Goal: Task Accomplishment & Management: Complete application form

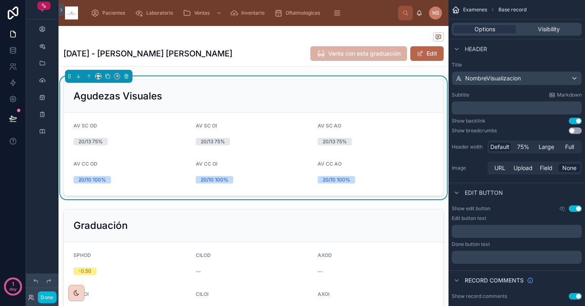
scroll to position [14, 0]
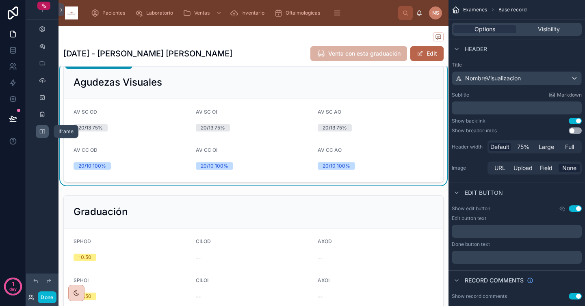
click at [47, 129] on div "scrollable content" at bounding box center [42, 131] width 10 height 13
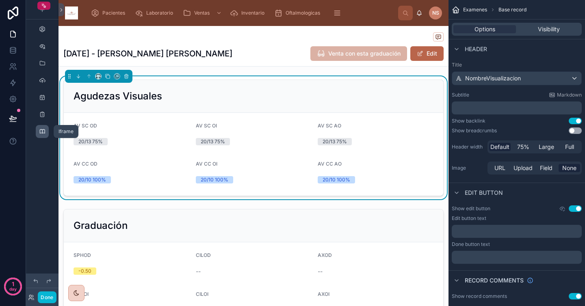
click at [44, 134] on icon "scrollable content" at bounding box center [42, 131] width 7 height 7
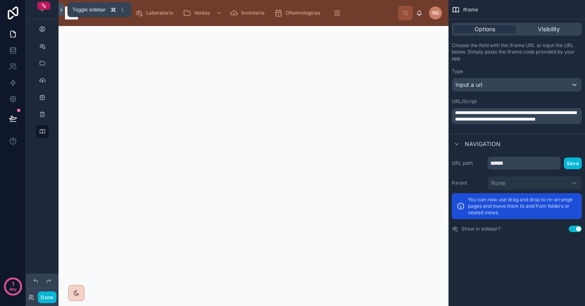
click at [59, 11] on icon at bounding box center [62, 10] width 6 height 6
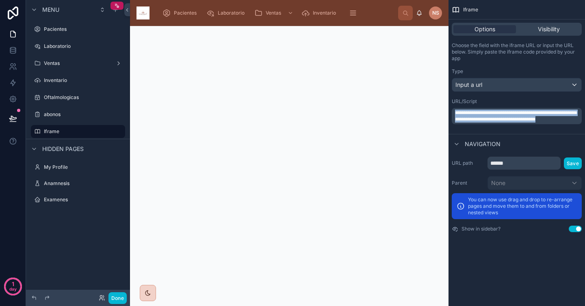
drag, startPoint x: 492, startPoint y: 126, endPoint x: 454, endPoint y: 112, distance: 40.8
click at [454, 112] on div "**********" at bounding box center [517, 116] width 130 height 16
copy span "**********"
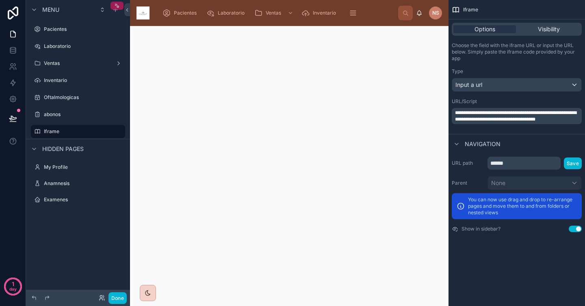
click at [117, 9] on div "scrollable content" at bounding box center [117, 6] width 13 height 8
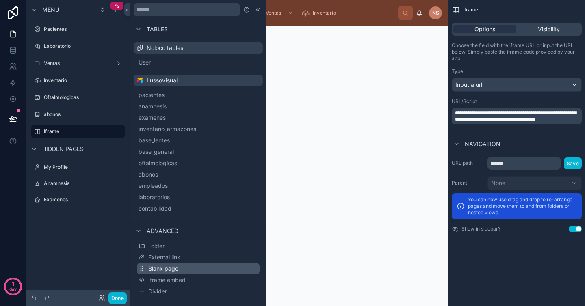
click at [189, 271] on button "Blank page" at bounding box center [198, 268] width 123 height 11
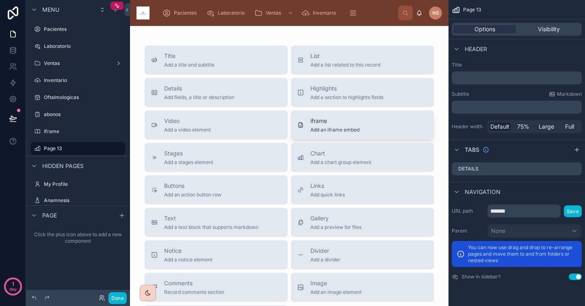
click at [322, 130] on span "Add an iframe embed" at bounding box center [334, 130] width 49 height 7
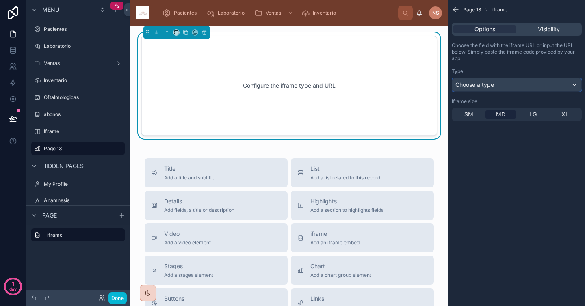
click at [502, 86] on div "Choose a type" at bounding box center [516, 84] width 129 height 13
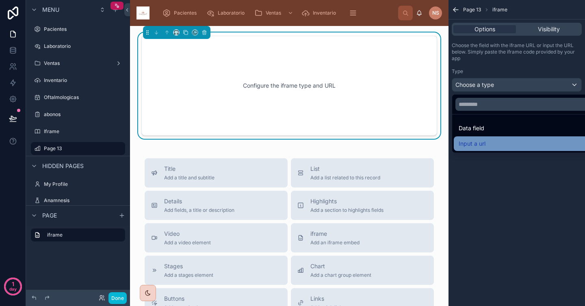
click at [489, 142] on div "Input a url" at bounding box center [526, 144] width 135 height 10
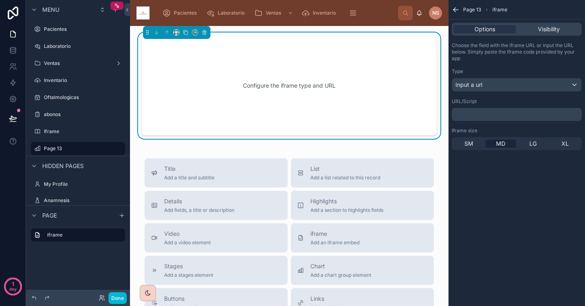
click at [491, 115] on p "﻿" at bounding box center [517, 114] width 125 height 7
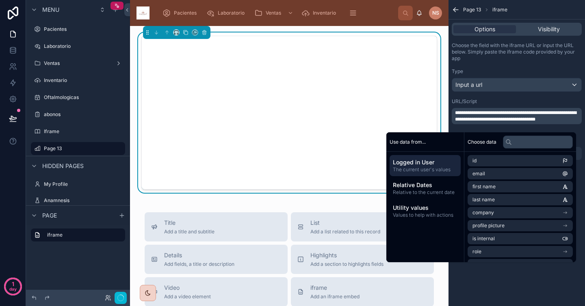
click at [499, 98] on div "URL/Script" at bounding box center [517, 101] width 130 height 7
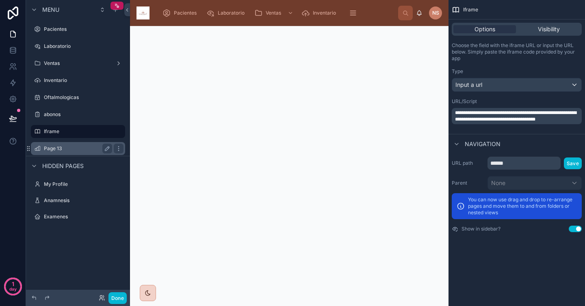
click at [69, 151] on label "Page 13" at bounding box center [76, 148] width 65 height 7
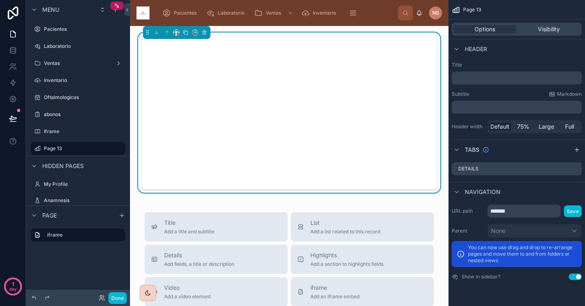
click at [372, 204] on div "Title Add a title and subtitle List Add a list related to this record Details A…" at bounding box center [289, 296] width 319 height 541
click at [402, 201] on div "Title Add a title and subtitle List Add a list related to this record Details A…" at bounding box center [289, 296] width 319 height 541
click at [379, 18] on div "Pacientes Laboratorio Ventas Inventario Oftalmologicas abonos Iframe Page 13" at bounding box center [277, 13] width 242 height 18
click at [379, 33] on div at bounding box center [290, 113] width 306 height 160
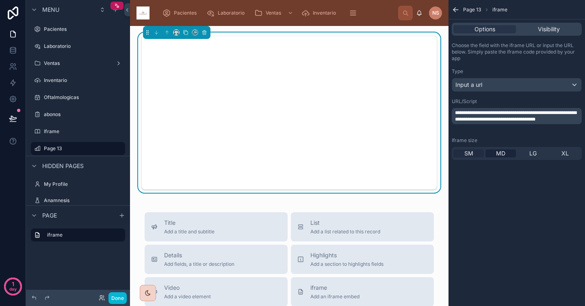
click at [468, 155] on span "SM" at bounding box center [468, 154] width 9 height 8
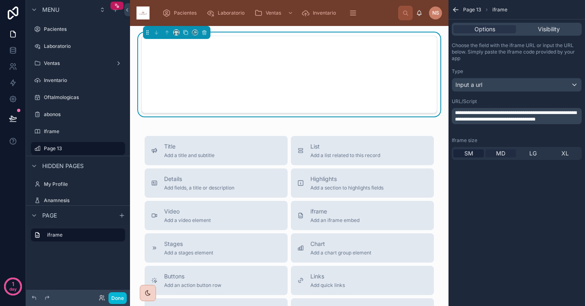
click at [498, 156] on span "MD" at bounding box center [500, 154] width 9 height 8
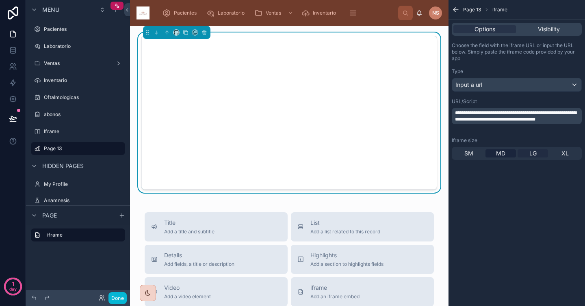
click at [530, 154] on span "LG" at bounding box center [532, 154] width 7 height 8
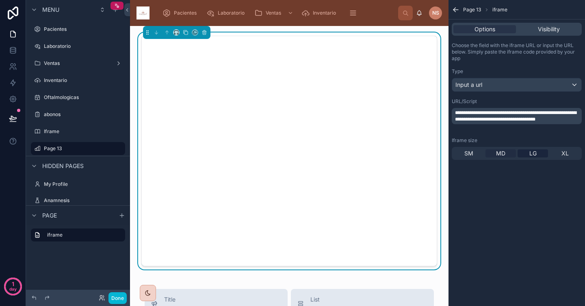
click at [506, 154] on div "MD" at bounding box center [501, 154] width 30 height 8
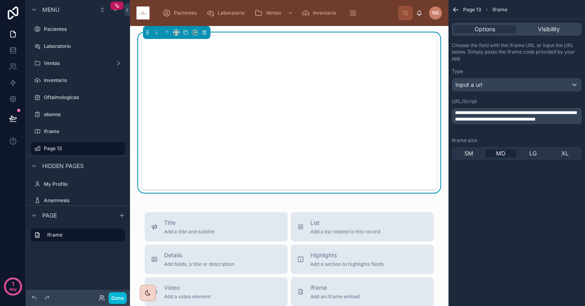
click at [338, 204] on div "Title Add a title and subtitle List Add a list related to this record Details A…" at bounding box center [289, 296] width 319 height 541
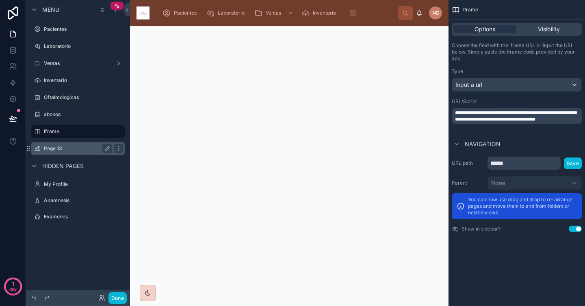
click at [83, 148] on label "Page 13" at bounding box center [76, 148] width 65 height 7
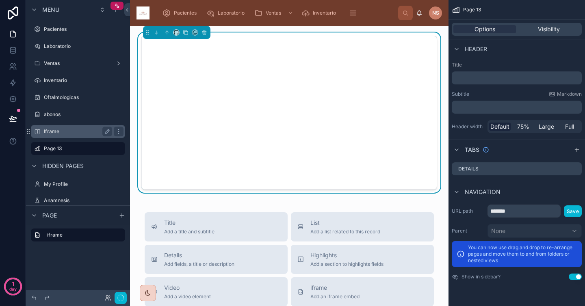
click at [77, 130] on label "Iframe" at bounding box center [76, 131] width 65 height 7
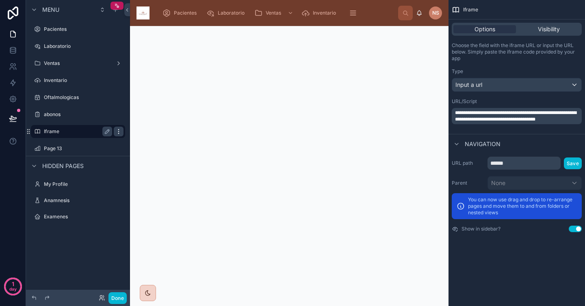
click at [120, 131] on icon "scrollable content" at bounding box center [118, 131] width 7 height 7
click at [144, 137] on button "Remove" at bounding box center [150, 137] width 31 height 8
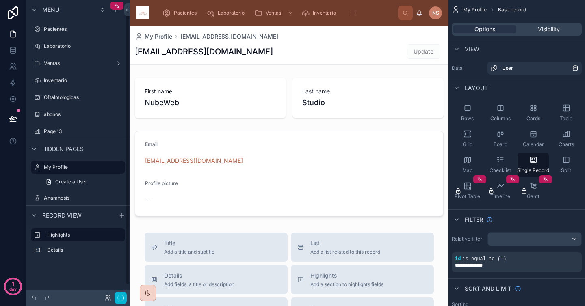
scroll to position [11, 0]
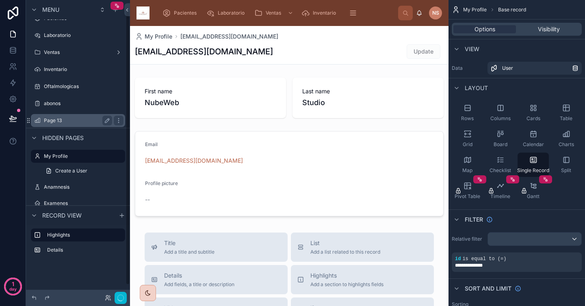
click at [86, 122] on label "Page 13" at bounding box center [76, 120] width 65 height 7
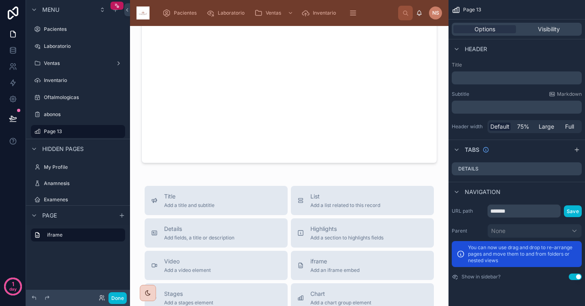
scroll to position [18, 0]
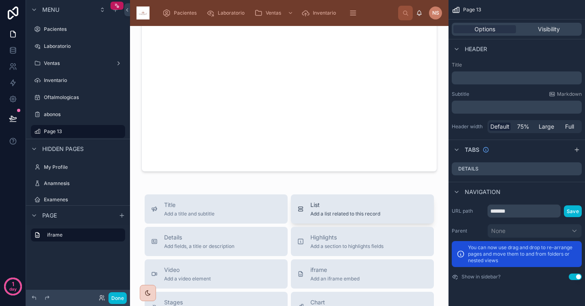
click at [349, 210] on div "List Add a list related to this record" at bounding box center [345, 209] width 70 height 16
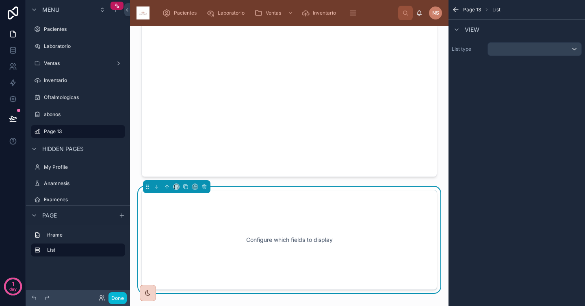
scroll to position [15, 0]
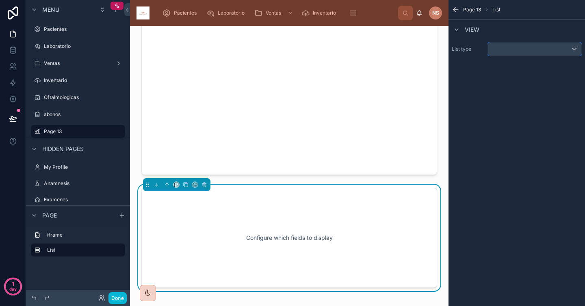
click at [499, 48] on div "scrollable content" at bounding box center [534, 49] width 93 height 13
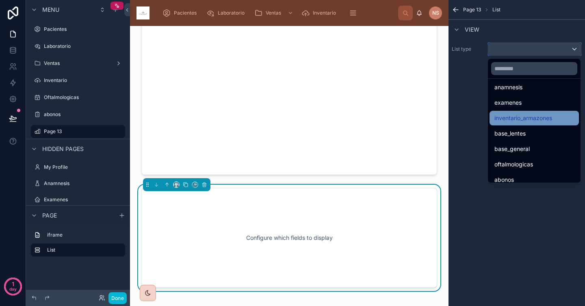
scroll to position [62, 0]
click at [533, 117] on span "inventario_armazones" at bounding box center [523, 117] width 58 height 10
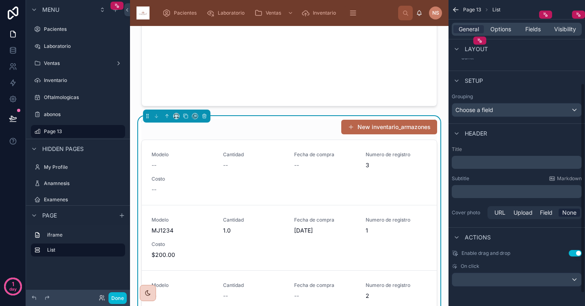
scroll to position [0, 0]
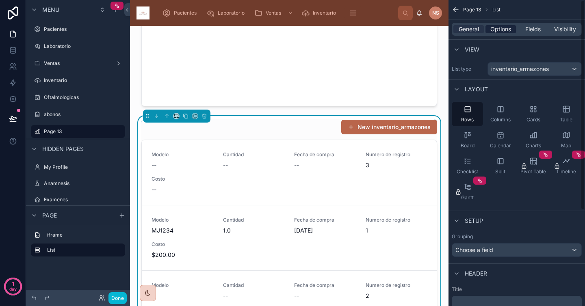
click at [507, 30] on span "Options" at bounding box center [500, 29] width 21 height 8
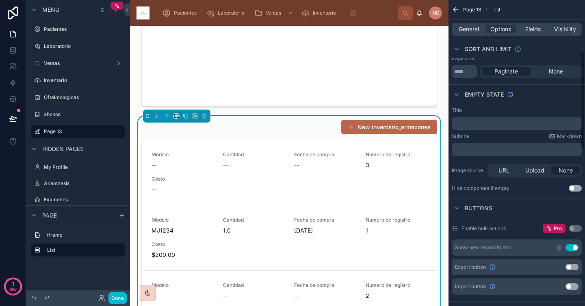
scroll to position [170, 0]
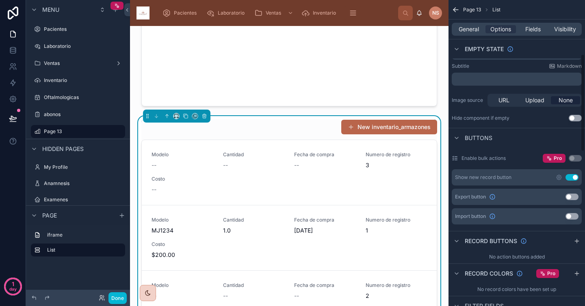
click at [572, 179] on button "Use setting" at bounding box center [572, 177] width 13 height 7
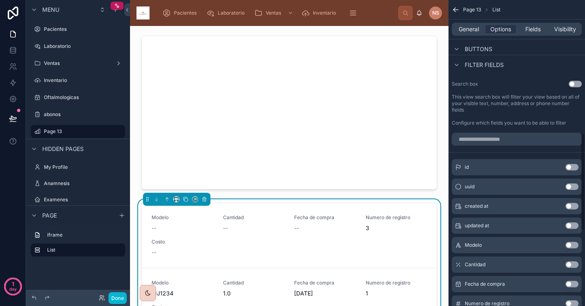
scroll to position [456, 0]
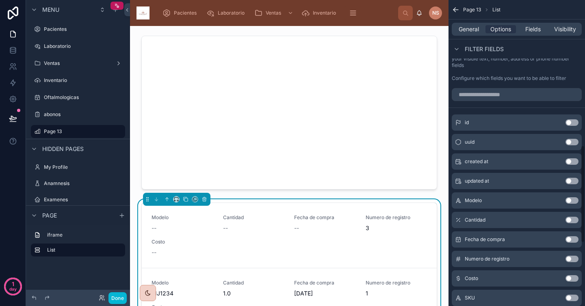
click at [573, 202] on button "Use setting" at bounding box center [572, 200] width 13 height 7
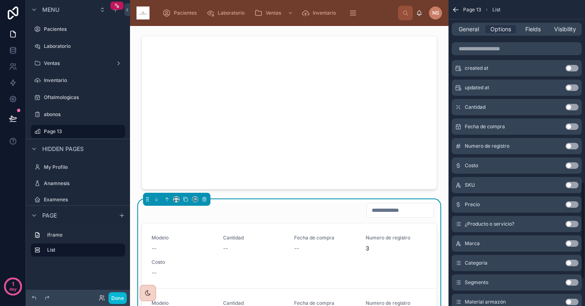
scroll to position [575, 0]
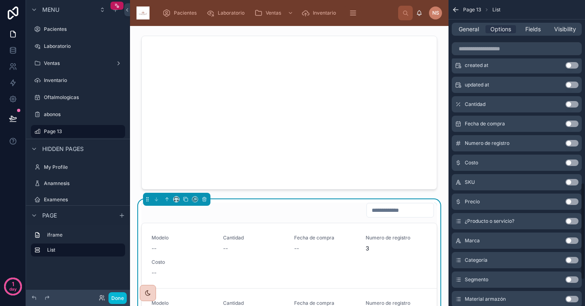
click at [572, 201] on button "Use setting" at bounding box center [572, 202] width 13 height 7
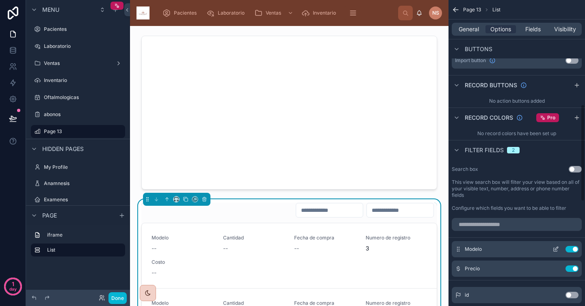
scroll to position [347, 0]
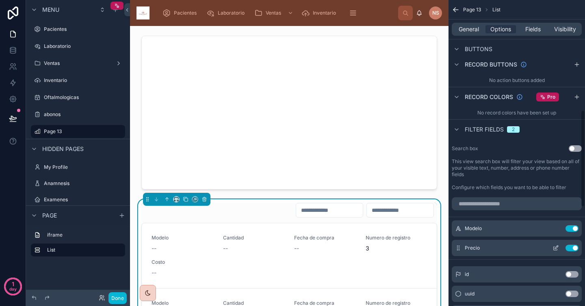
click at [571, 249] on button "Use setting" at bounding box center [572, 248] width 13 height 7
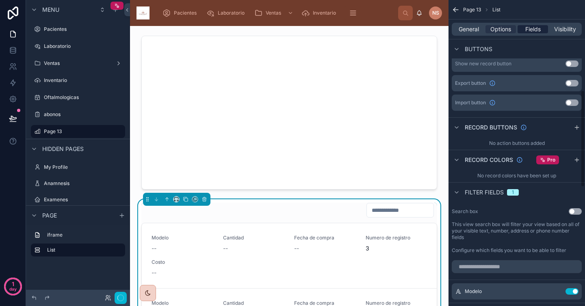
click at [539, 30] on span "Fields" at bounding box center [532, 29] width 15 height 8
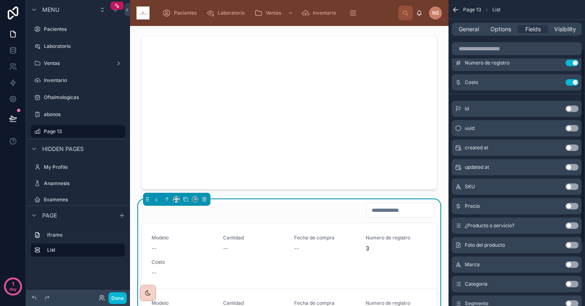
scroll to position [16, 0]
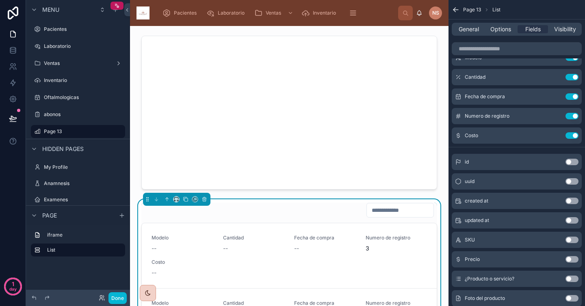
click at [572, 259] on button "Use setting" at bounding box center [572, 259] width 13 height 7
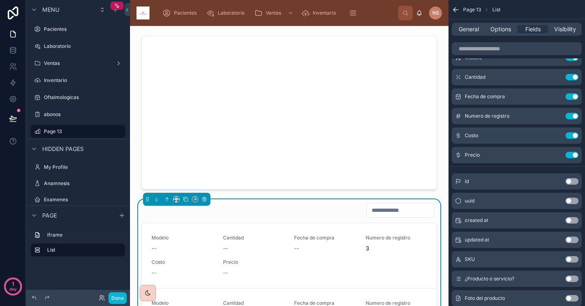
click at [545, 15] on div "Page 13 List" at bounding box center [517, 10] width 137 height 20
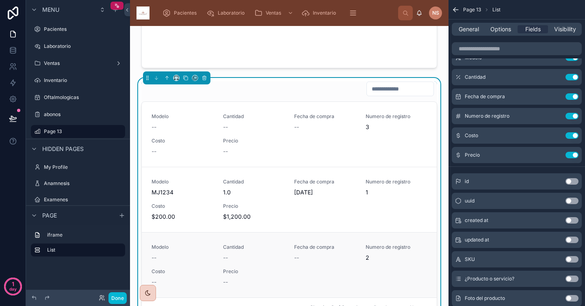
scroll to position [128, 0]
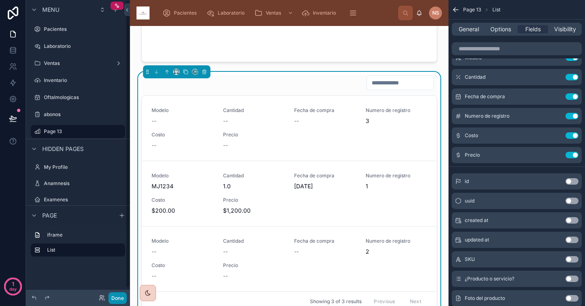
click at [122, 298] on button "Done" at bounding box center [117, 299] width 18 height 12
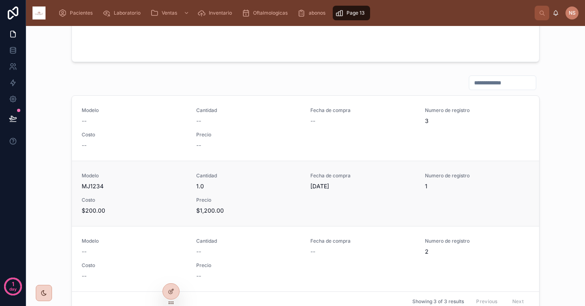
scroll to position [0, 0]
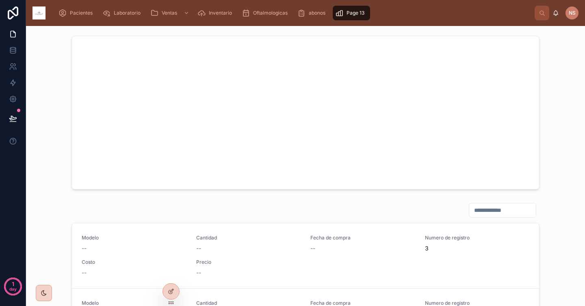
click at [545, 144] on div at bounding box center [306, 113] width 546 height 160
click at [55, 197] on div "Modelo -- Cantidad -- Fecha de compra -- Numero de registro 3 Costo -- Precio -…" at bounding box center [305, 260] width 559 height 468
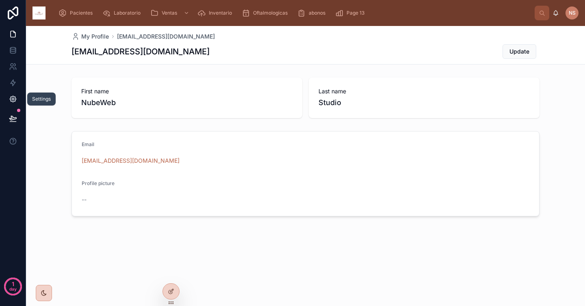
click at [10, 98] on icon at bounding box center [13, 99] width 8 height 8
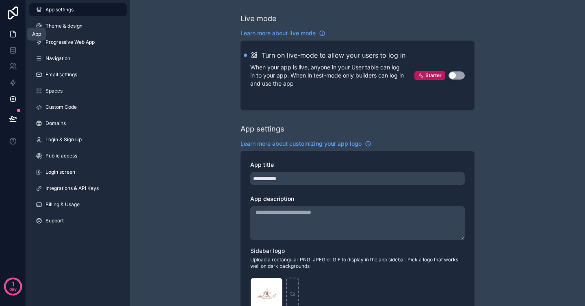
click at [14, 35] on icon at bounding box center [13, 34] width 8 height 8
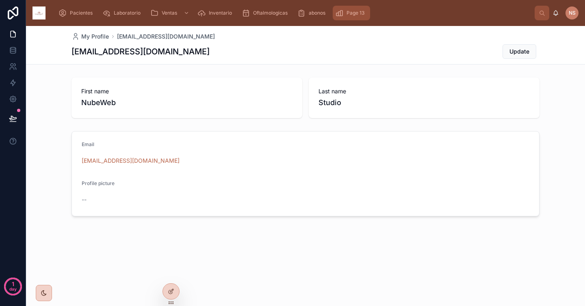
click at [364, 16] on span "Page 13" at bounding box center [356, 13] width 18 height 7
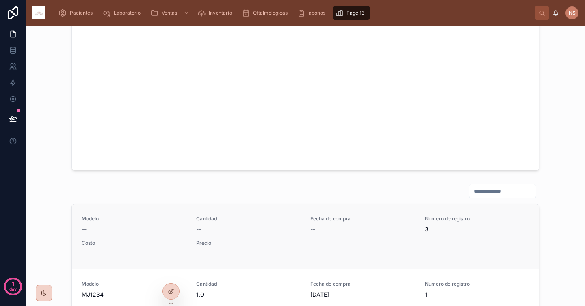
scroll to position [87, 0]
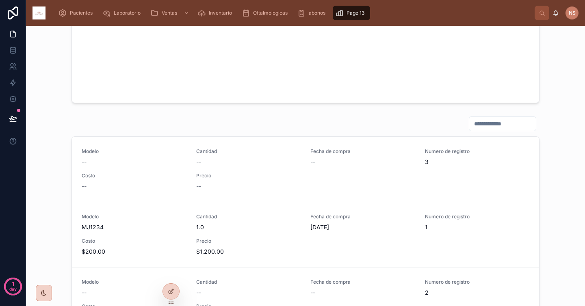
click at [482, 124] on input "text" at bounding box center [502, 123] width 67 height 11
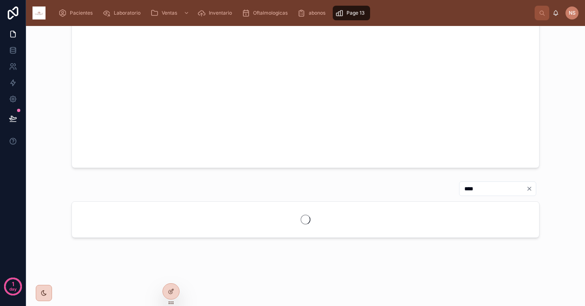
scroll to position [22, 0]
type input "****"
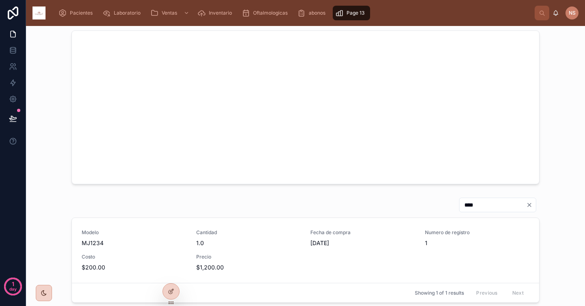
scroll to position [0, 0]
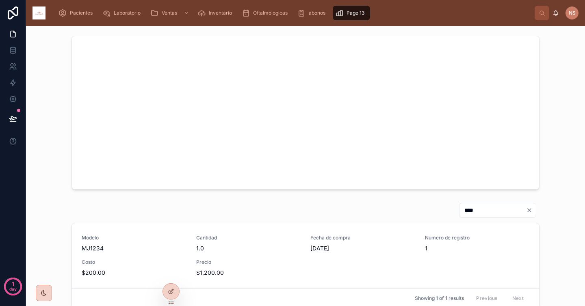
click at [559, 141] on div at bounding box center [306, 113] width 546 height 160
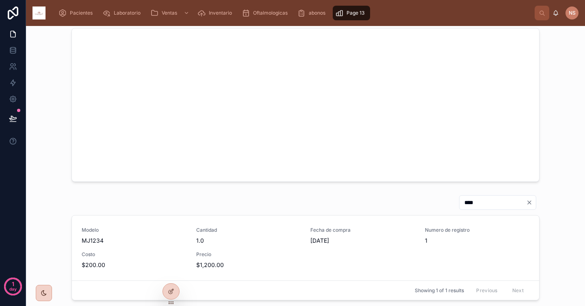
scroll to position [6, 0]
click at [172, 289] on icon at bounding box center [171, 291] width 7 height 7
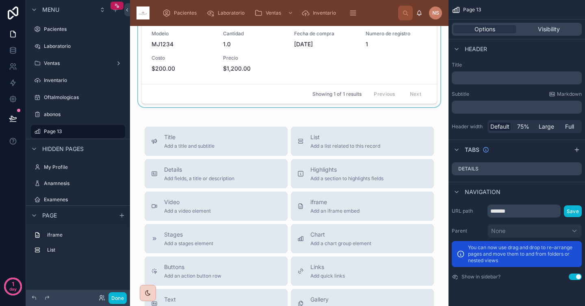
scroll to position [223, 0]
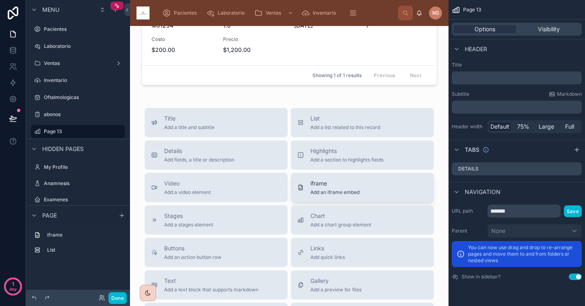
click at [324, 183] on span "iframe" at bounding box center [334, 184] width 49 height 8
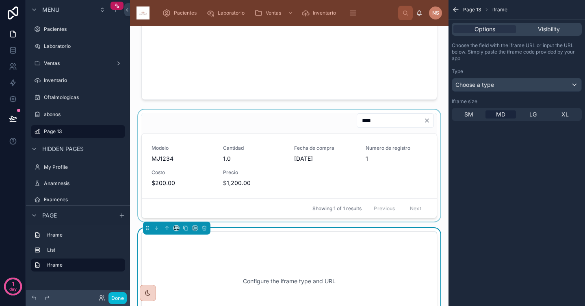
scroll to position [100, 0]
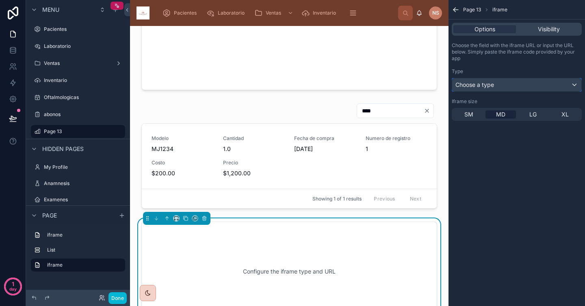
click at [479, 85] on span "Choose a type" at bounding box center [474, 84] width 39 height 7
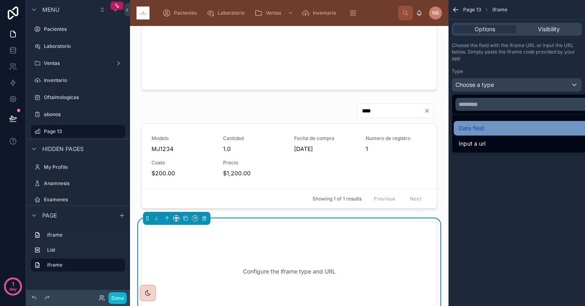
click at [489, 128] on div "Data field" at bounding box center [526, 129] width 135 height 10
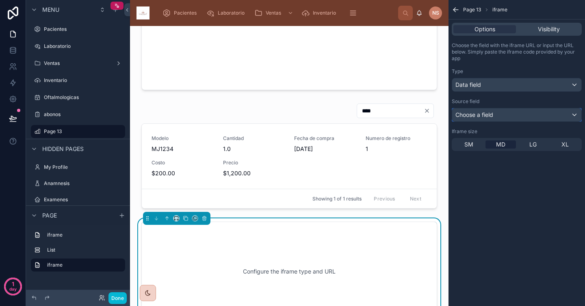
click at [496, 115] on div "Choose a field" at bounding box center [516, 114] width 129 height 13
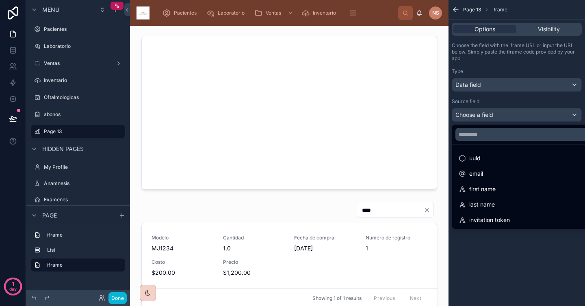
click at [497, 85] on div "scrollable content" at bounding box center [292, 153] width 585 height 306
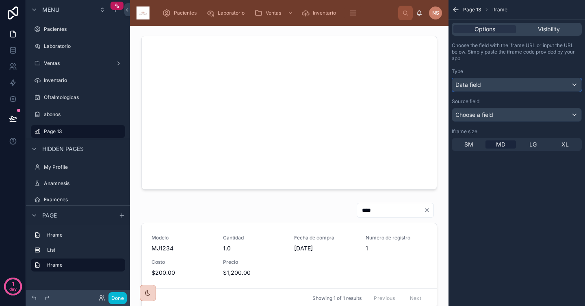
click at [497, 85] on div "Data field" at bounding box center [516, 84] width 129 height 13
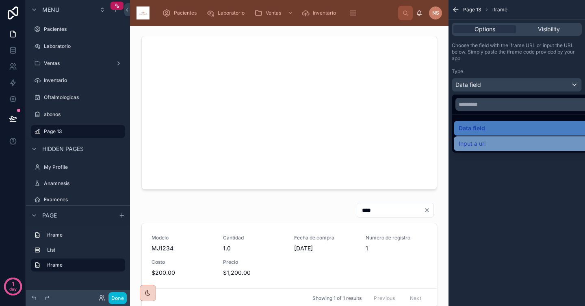
click at [486, 140] on div "Input a url" at bounding box center [526, 144] width 135 height 10
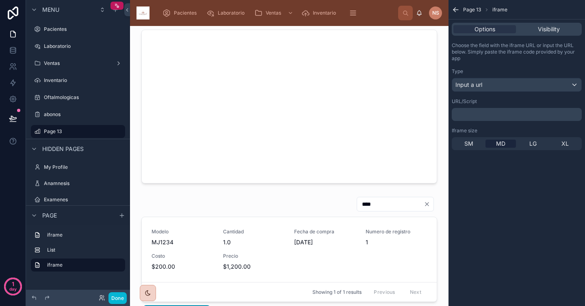
scroll to position [10, 0]
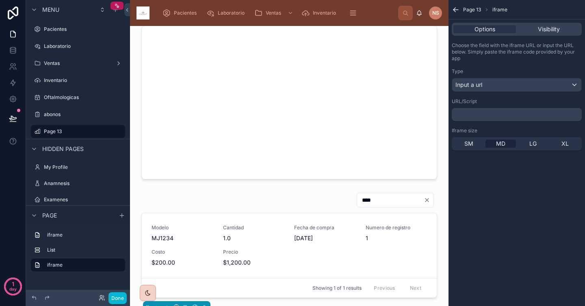
click at [472, 115] on p "﻿" at bounding box center [517, 114] width 125 height 7
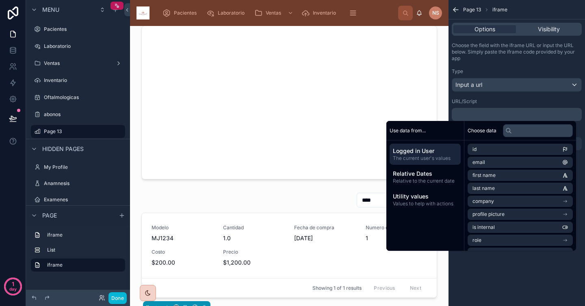
scroll to position [0, 0]
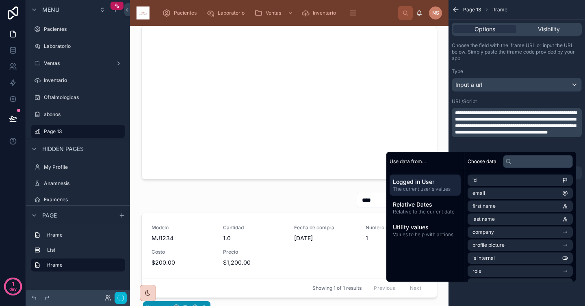
click at [501, 100] on div "URL/Script" at bounding box center [517, 101] width 130 height 7
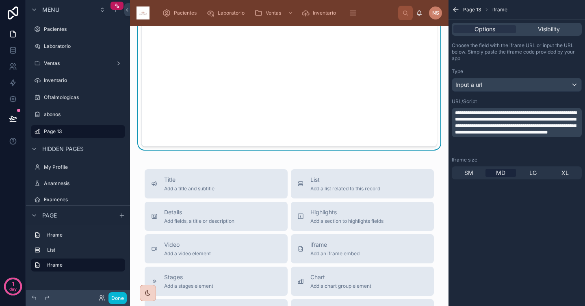
scroll to position [331, 0]
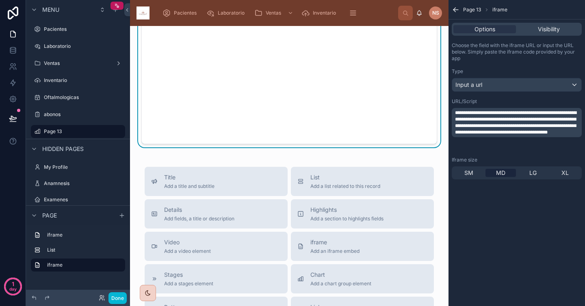
click at [430, 156] on div "**** Modelo MJ1234 Cantidad 1.0 Fecha de compra [DATE] Numero de registro 1 Cos…" at bounding box center [289, 108] width 319 height 826
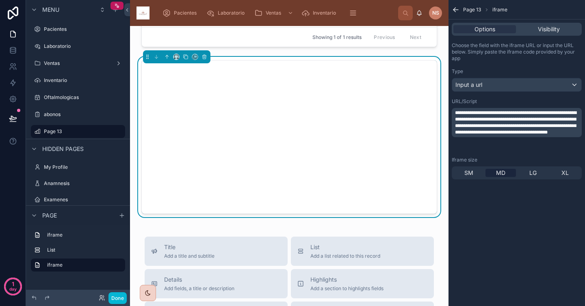
scroll to position [258, 0]
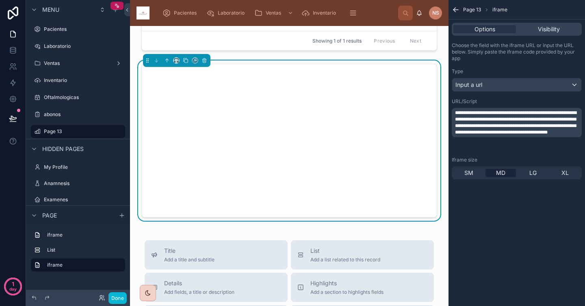
click at [523, 184] on div "**********" at bounding box center [517, 98] width 137 height 196
click at [471, 172] on span "SM" at bounding box center [468, 173] width 9 height 8
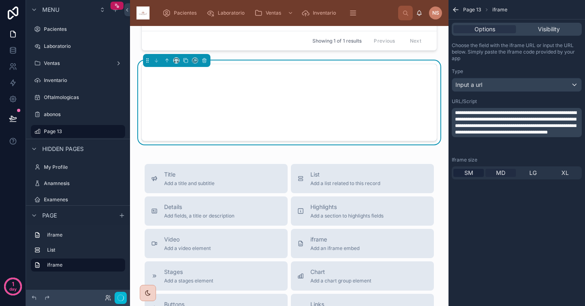
click at [503, 173] on span "MD" at bounding box center [500, 173] width 9 height 8
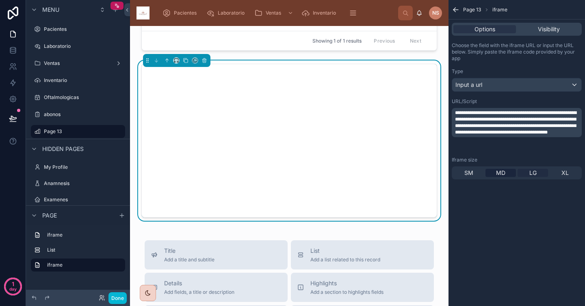
click at [530, 175] on span "LG" at bounding box center [532, 173] width 7 height 8
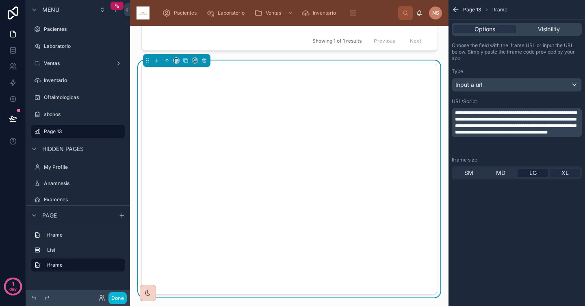
click at [564, 173] on span "XL" at bounding box center [565, 173] width 7 height 8
click at [496, 173] on span "MD" at bounding box center [500, 173] width 9 height 8
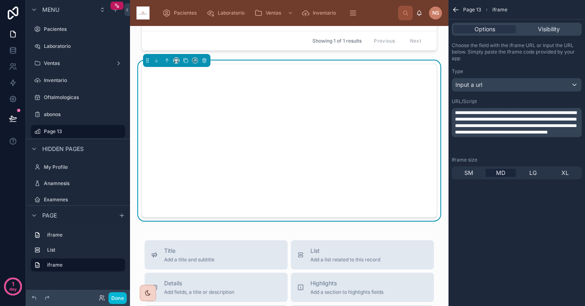
scroll to position [0, 0]
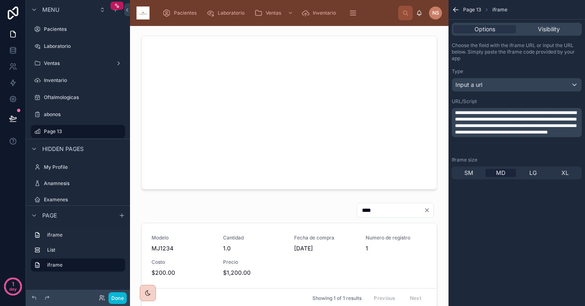
click at [505, 214] on div "**********" at bounding box center [517, 153] width 137 height 306
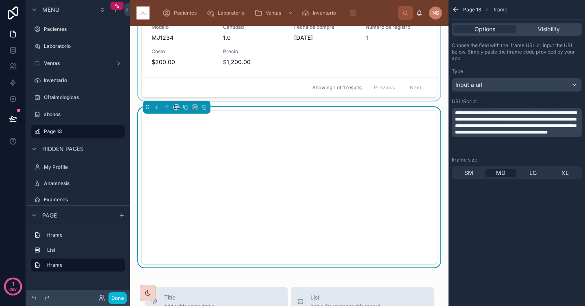
scroll to position [211, 0]
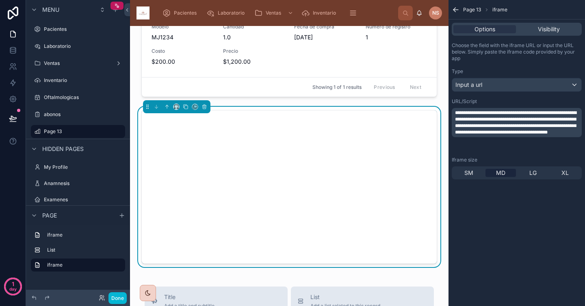
click at [512, 247] on div "**********" at bounding box center [517, 153] width 137 height 306
click at [498, 85] on div "Input a url" at bounding box center [516, 84] width 129 height 13
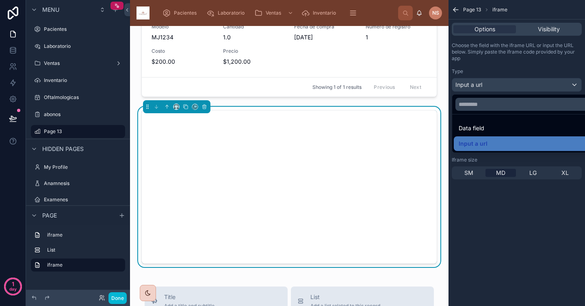
click at [513, 57] on div "scrollable content" at bounding box center [292, 153] width 585 height 306
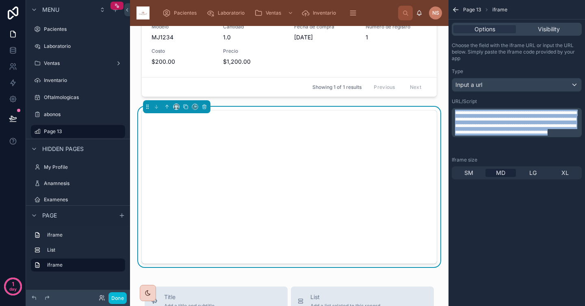
drag, startPoint x: 543, startPoint y: 144, endPoint x: 448, endPoint y: 106, distance: 102.7
click at [447, 106] on div "Pacientes Laboratorio Ventas Inventario Oftalmologicas abonos Page 13 NS NubeWe…" at bounding box center [357, 153] width 455 height 306
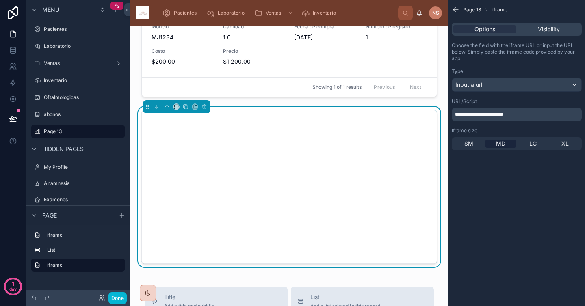
click at [513, 125] on div "**********" at bounding box center [517, 96] width 137 height 115
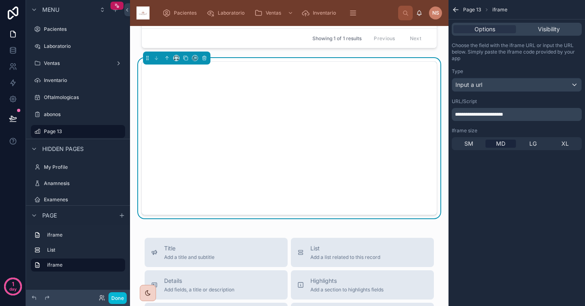
scroll to position [255, 0]
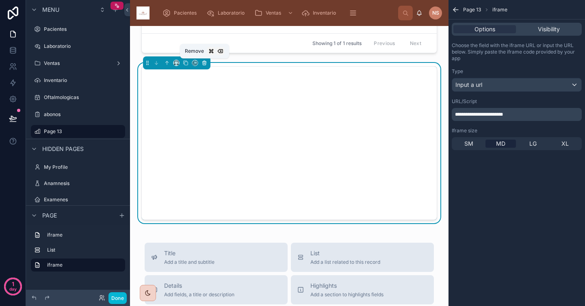
click at [205, 62] on icon at bounding box center [204, 62] width 4 height 0
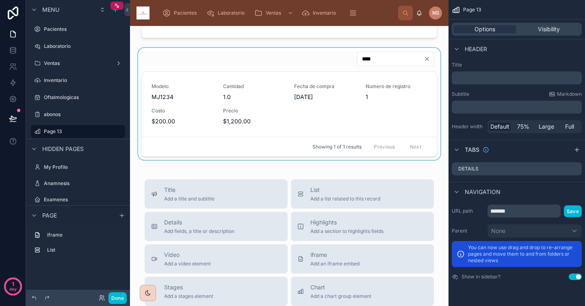
scroll to position [228, 0]
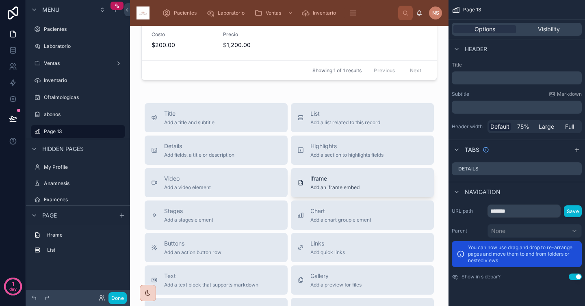
click at [358, 177] on div "iframe Add an iframe embed" at bounding box center [362, 183] width 130 height 16
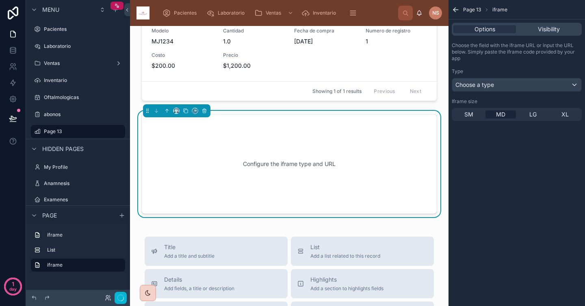
scroll to position [205, 0]
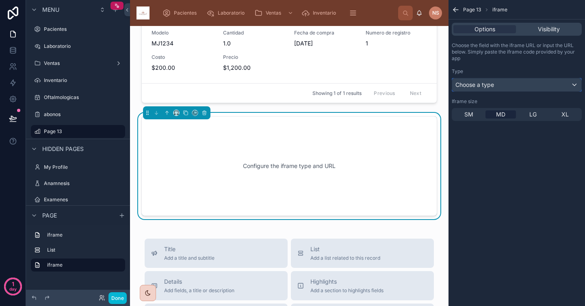
click at [523, 85] on div "Choose a type" at bounding box center [516, 84] width 129 height 13
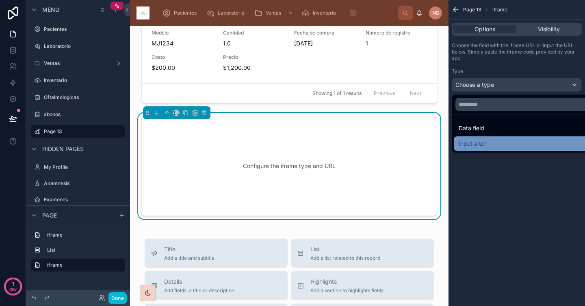
scroll to position [0, 0]
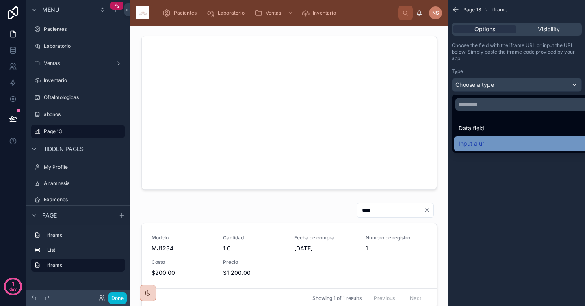
click at [499, 141] on div "Input a url" at bounding box center [526, 144] width 135 height 10
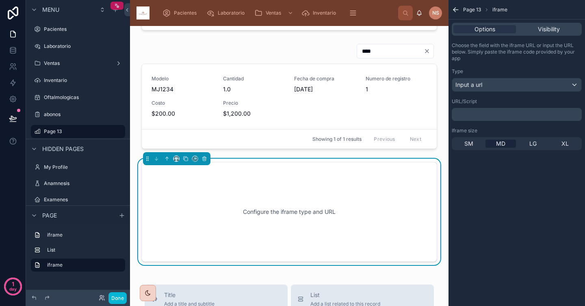
scroll to position [163, 0]
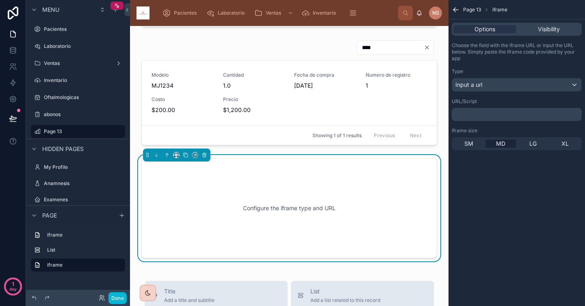
click at [490, 117] on p "﻿" at bounding box center [517, 114] width 125 height 7
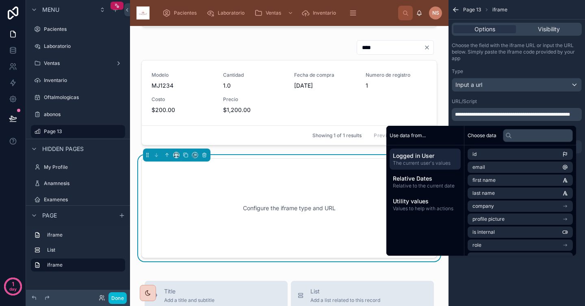
scroll to position [0, 0]
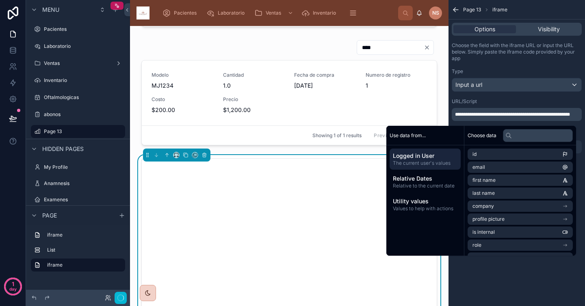
click at [495, 101] on div "URL/Script" at bounding box center [517, 101] width 130 height 7
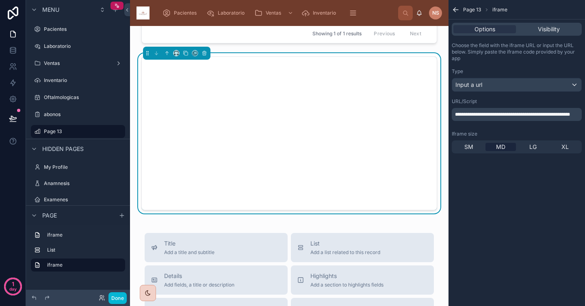
scroll to position [265, 0]
click at [529, 148] on div "LG" at bounding box center [533, 147] width 30 height 8
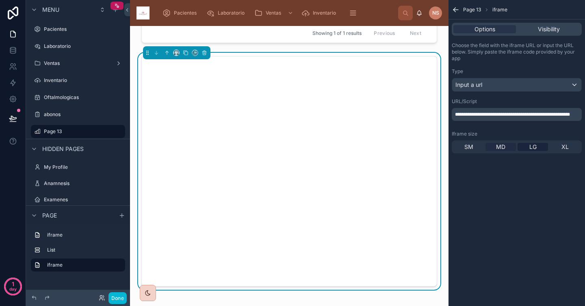
click at [503, 148] on span "MD" at bounding box center [500, 147] width 9 height 8
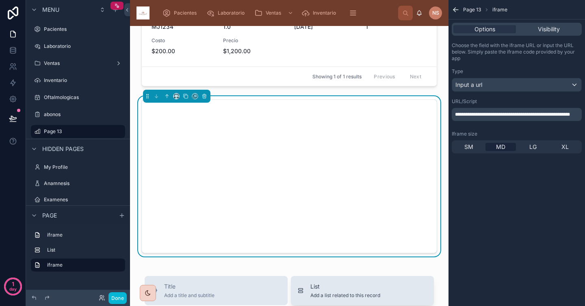
scroll to position [211, 0]
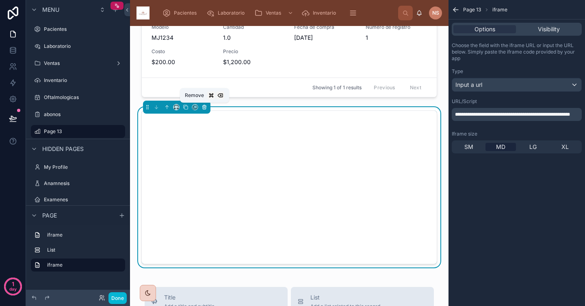
click at [205, 109] on icon at bounding box center [205, 107] width 6 height 6
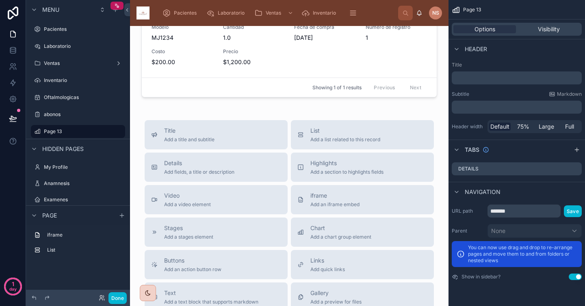
scroll to position [0, 0]
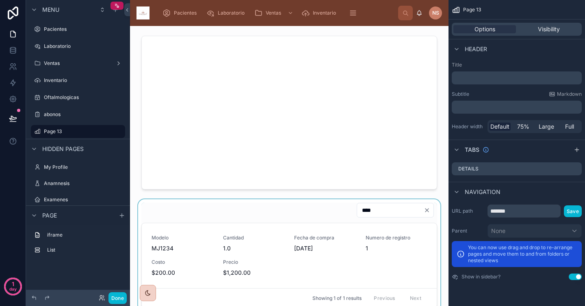
click at [238, 205] on div at bounding box center [290, 255] width 306 height 112
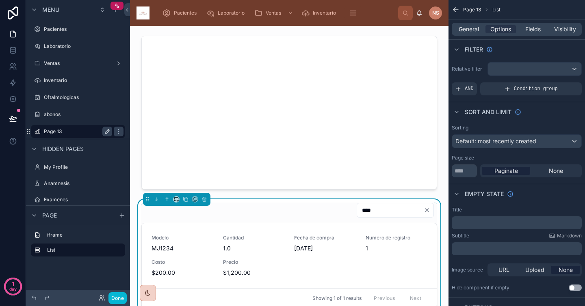
click at [110, 131] on icon "scrollable content" at bounding box center [107, 131] width 7 height 7
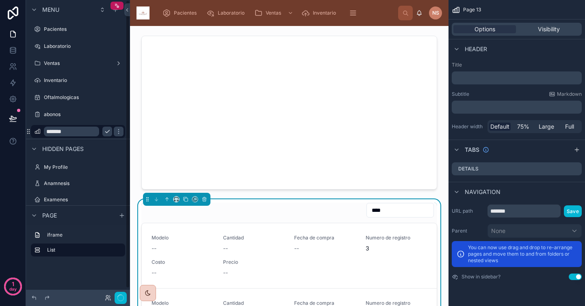
click at [83, 134] on input "*******" at bounding box center [71, 132] width 55 height 10
click at [70, 133] on input "**" at bounding box center [71, 132] width 55 height 10
type input "*********"
click at [40, 132] on icon "scrollable content" at bounding box center [37, 131] width 7 height 7
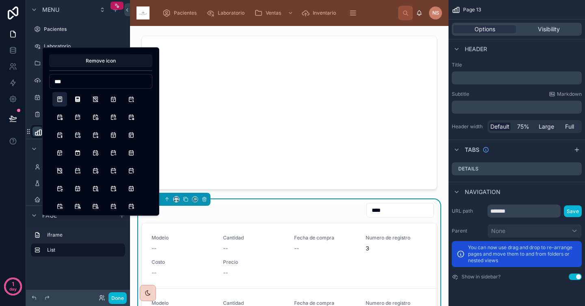
type input "***"
click at [60, 100] on button "Calculator" at bounding box center [59, 99] width 15 height 15
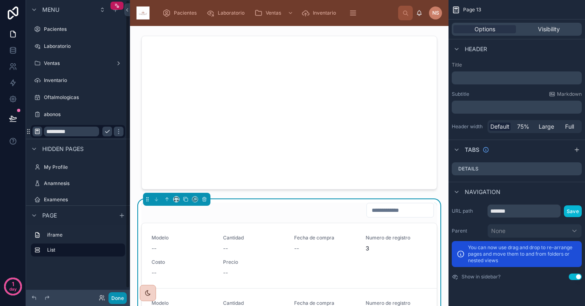
click at [112, 302] on button "Done" at bounding box center [117, 299] width 18 height 12
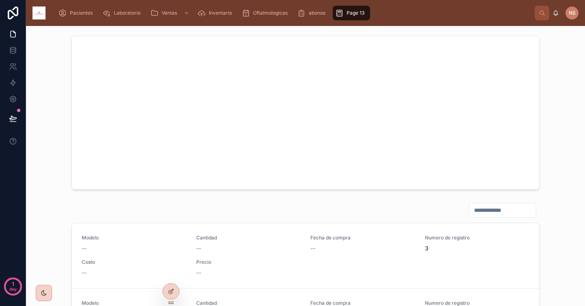
click at [552, 154] on div at bounding box center [306, 113] width 546 height 160
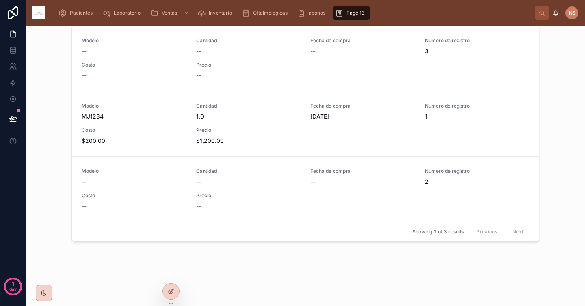
scroll to position [201, 0]
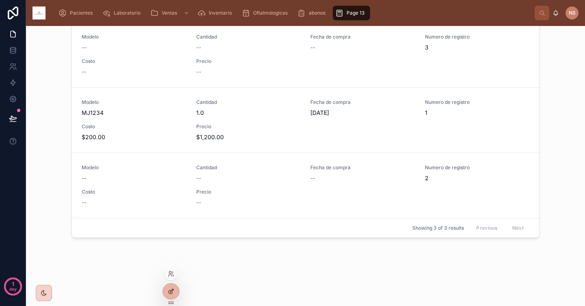
click at [174, 287] on div at bounding box center [171, 291] width 16 height 15
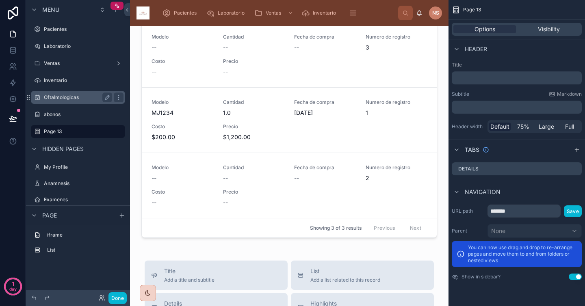
scroll to position [0, 0]
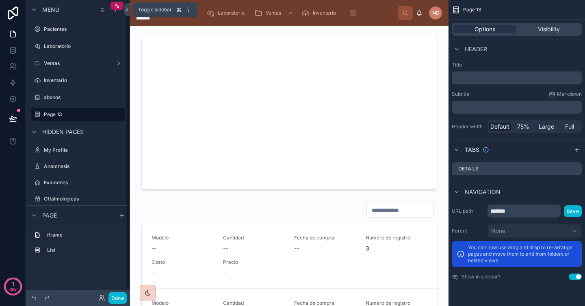
click at [127, 9] on icon at bounding box center [127, 10] width 6 height 6
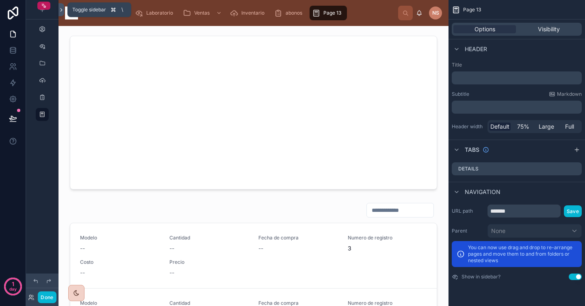
click at [63, 11] on icon at bounding box center [62, 10] width 6 height 6
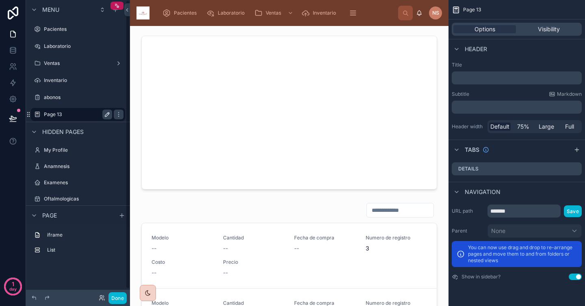
click at [107, 114] on icon "scrollable content" at bounding box center [107, 114] width 7 height 7
click at [87, 115] on input "*******" at bounding box center [71, 115] width 55 height 10
type input "*********"
click at [115, 114] on icon "scrollable content" at bounding box center [118, 114] width 7 height 7
click at [121, 300] on button "Done" at bounding box center [117, 299] width 18 height 12
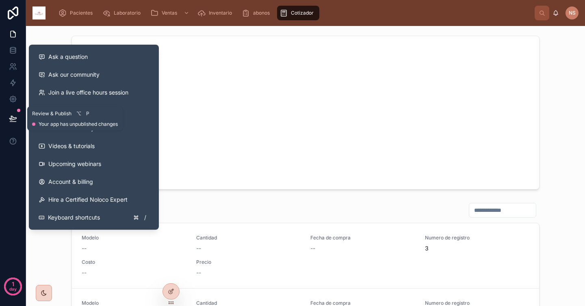
click at [13, 115] on icon at bounding box center [13, 119] width 8 height 8
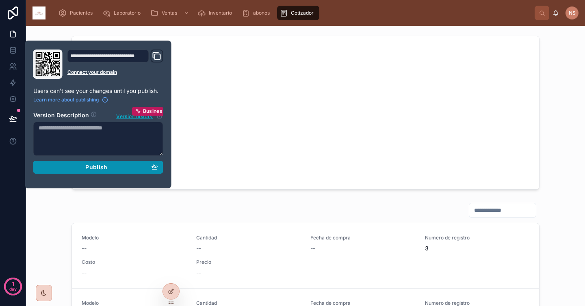
click at [121, 171] on button "Publish" at bounding box center [98, 167] width 130 height 13
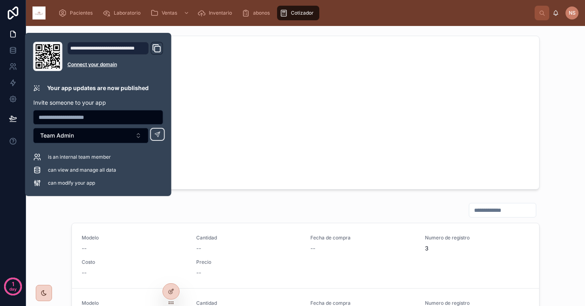
click at [550, 113] on div at bounding box center [306, 113] width 546 height 160
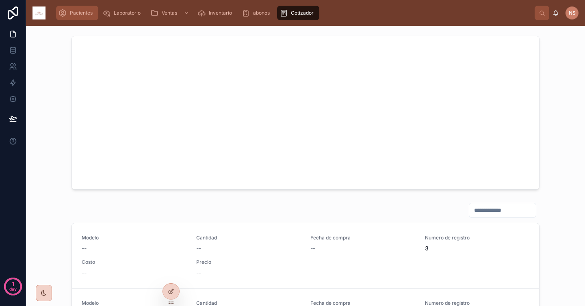
click at [78, 13] on span "Pacientes" at bounding box center [81, 13] width 23 height 7
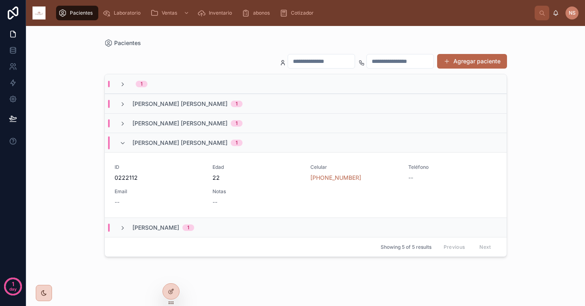
click at [224, 50] on div "Agregar paciente 1 [PERSON_NAME] [PERSON_NAME] 1 [PERSON_NAME] [PERSON_NAME] 1 …" at bounding box center [305, 171] width 403 height 249
click at [477, 64] on button "Agregar paciente" at bounding box center [472, 61] width 70 height 15
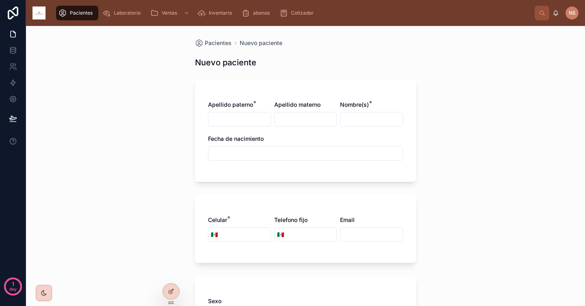
click at [251, 121] on input "text" at bounding box center [239, 119] width 62 height 11
click at [234, 122] on input "****" at bounding box center [239, 119] width 62 height 11
type input "*******"
type input "*****"
type input "****"
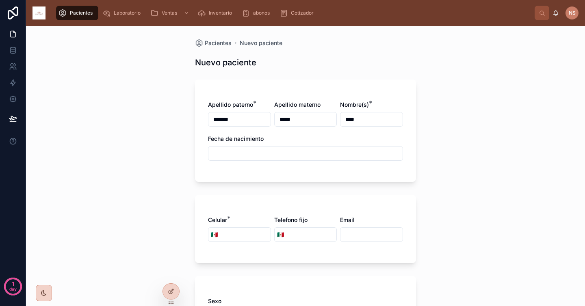
click at [219, 155] on input "text" at bounding box center [305, 153] width 194 height 11
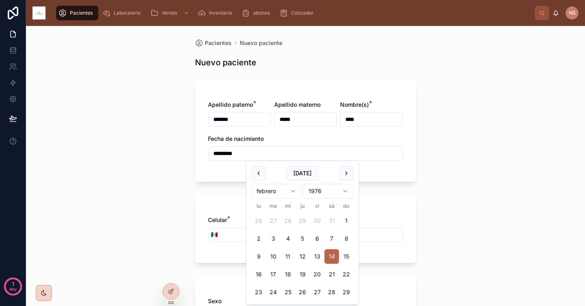
type input "*********"
click at [210, 166] on div "Apellido [PERSON_NAME] * ******* Apellido materno ***** Nombre(s) * **** Fecha …" at bounding box center [305, 135] width 195 height 68
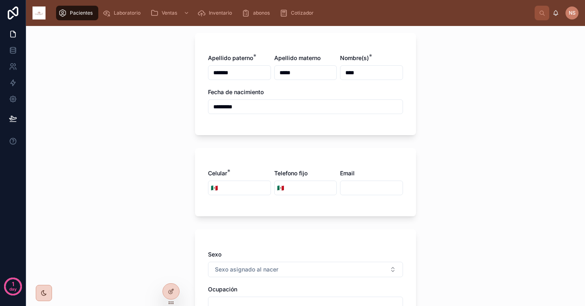
scroll to position [51, 0]
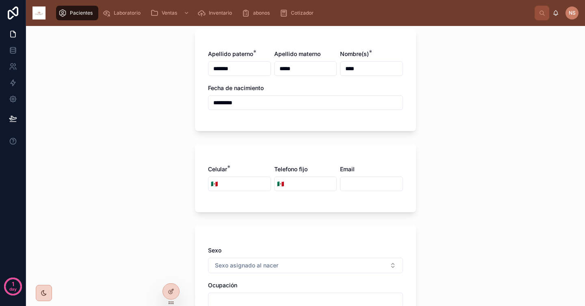
click at [235, 182] on input "tel" at bounding box center [245, 183] width 50 height 11
type input "**********"
click at [251, 204] on div "**********" at bounding box center [305, 178] width 221 height 68
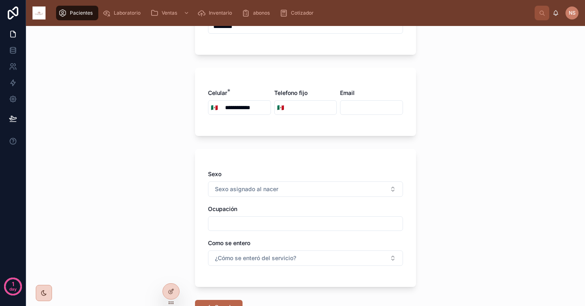
scroll to position [128, 0]
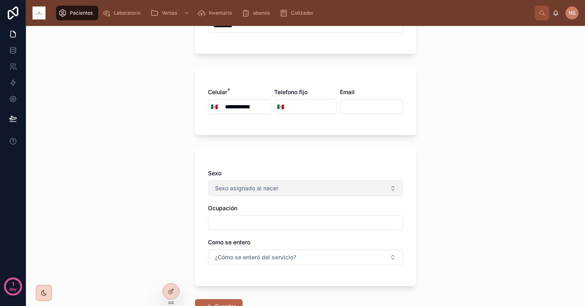
click at [256, 194] on button "Sexo asignado al nacer" at bounding box center [305, 188] width 195 height 15
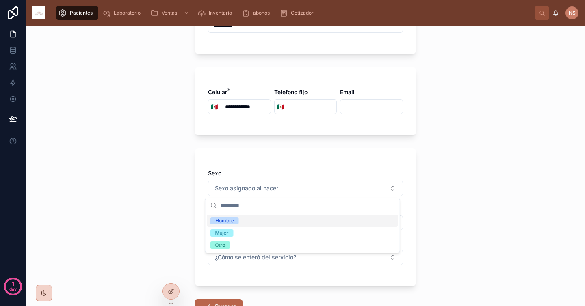
click at [243, 221] on div "Hombre" at bounding box center [302, 221] width 191 height 12
click at [260, 171] on div "Sexo" at bounding box center [305, 173] width 195 height 8
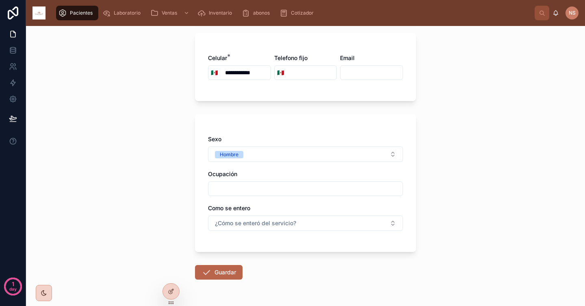
scroll to position [167, 0]
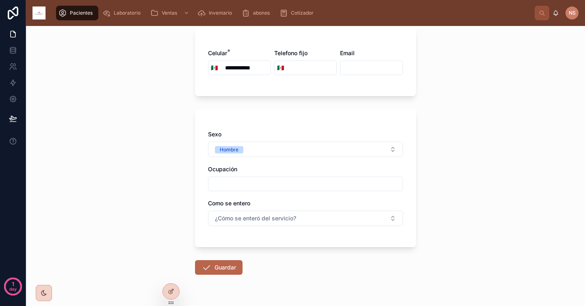
click at [255, 182] on input "text" at bounding box center [305, 183] width 194 height 11
type input "******"
click at [254, 212] on button "¿Cómo se enteró del servicio?" at bounding box center [305, 218] width 195 height 15
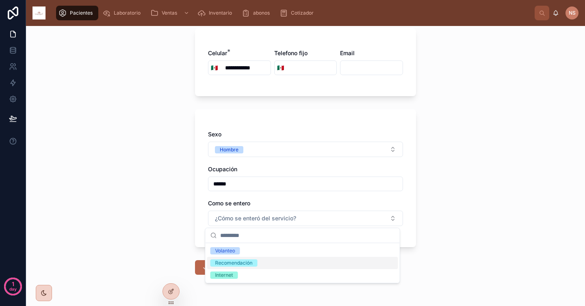
click at [260, 264] on div "Recomendación" at bounding box center [302, 263] width 191 height 12
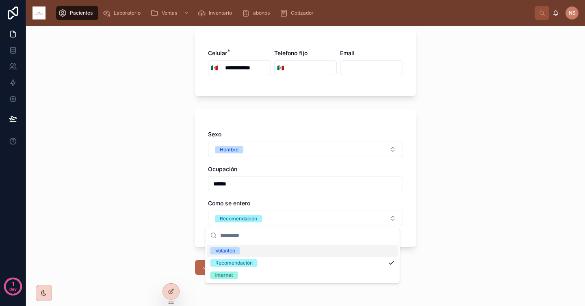
click at [269, 199] on div "Como se entero" at bounding box center [305, 203] width 195 height 8
click at [227, 269] on button "Guardar" at bounding box center [219, 267] width 48 height 15
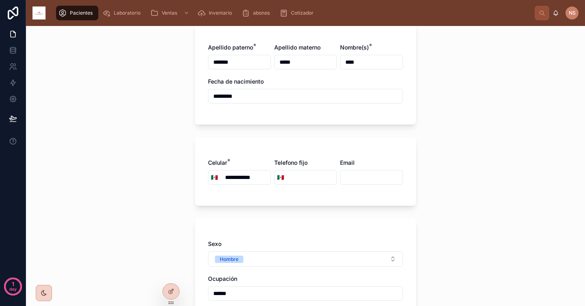
scroll to position [0, 0]
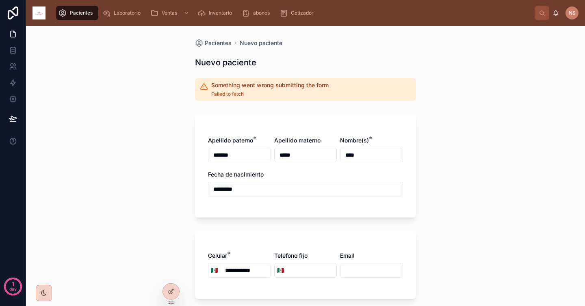
click at [260, 90] on div "Something went wrong submitting the form Failed to fetch" at bounding box center [269, 89] width 117 height 16
click at [232, 95] on span "Failed to fetch" at bounding box center [269, 94] width 117 height 7
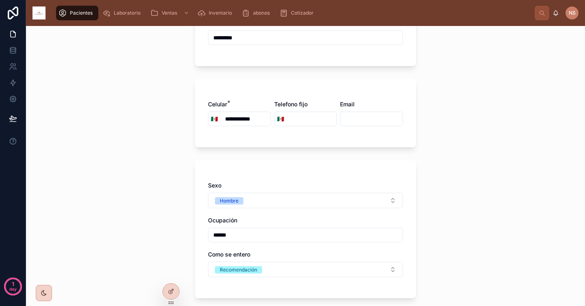
scroll to position [223, 0]
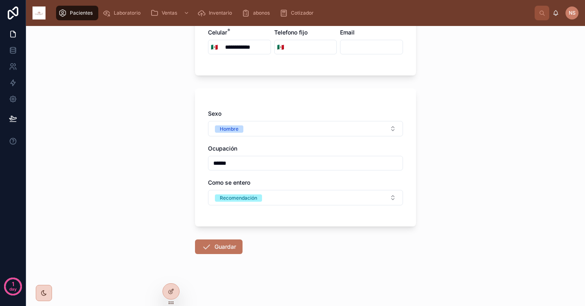
click at [228, 253] on button "Guardar" at bounding box center [219, 247] width 48 height 15
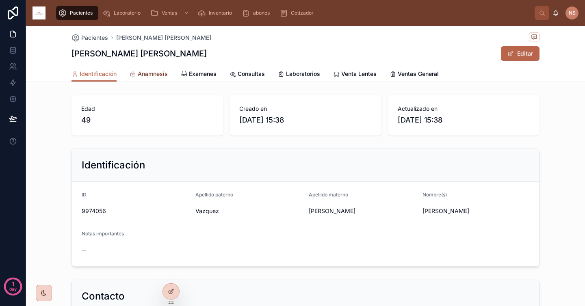
click at [162, 75] on span "Anamnesis" at bounding box center [153, 74] width 30 height 8
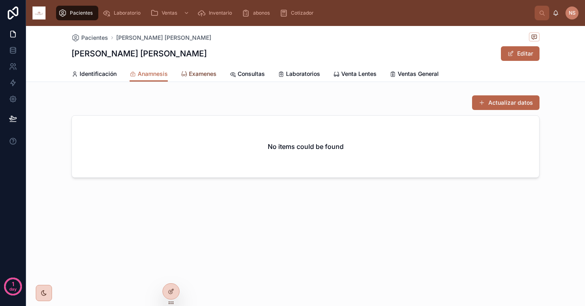
click at [195, 72] on span "Examenes" at bounding box center [203, 74] width 28 height 8
click at [143, 74] on span "Anamnesis" at bounding box center [153, 74] width 30 height 8
click at [169, 288] on icon at bounding box center [171, 291] width 7 height 7
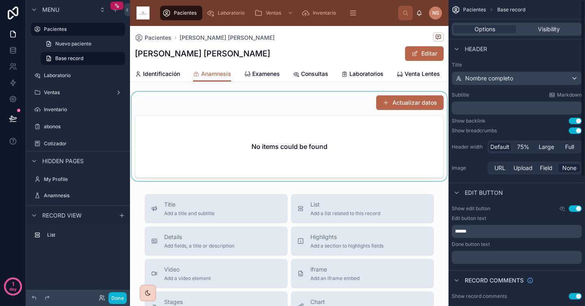
click at [358, 118] on div at bounding box center [289, 136] width 319 height 89
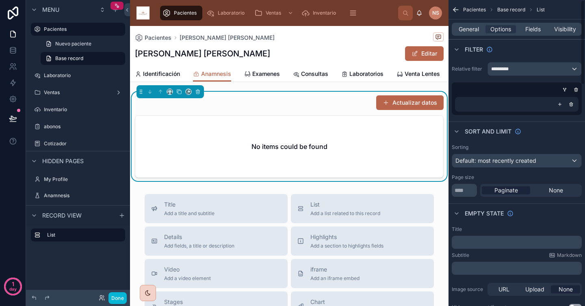
click at [505, 245] on p "﻿" at bounding box center [517, 242] width 125 height 7
click at [505, 255] on div "Subtitle Markdown" at bounding box center [517, 255] width 130 height 7
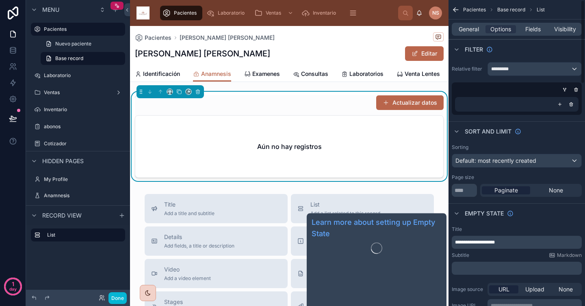
click at [509, 223] on div "**********" at bounding box center [517, 276] width 137 height 107
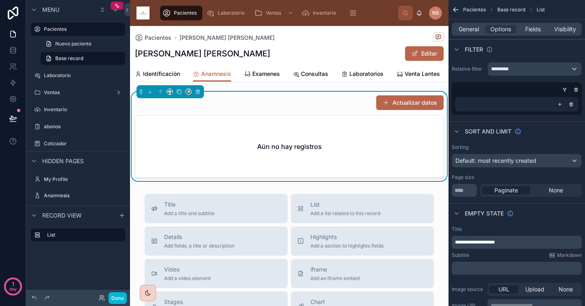
click at [509, 244] on p "**********" at bounding box center [517, 242] width 125 height 7
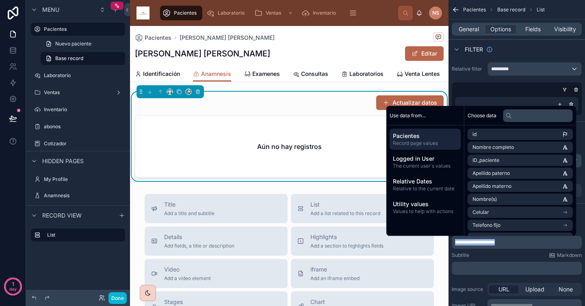
copy span "**********"
click at [500, 257] on div "Subtitle Markdown" at bounding box center [517, 255] width 130 height 7
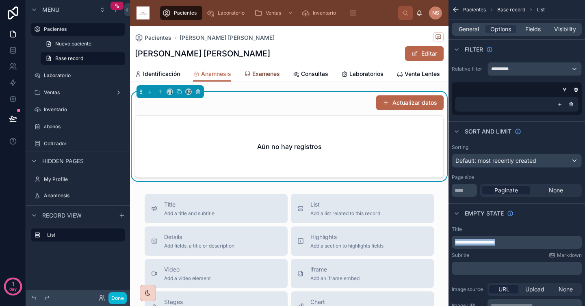
click at [264, 75] on span "Examenes" at bounding box center [266, 74] width 28 height 8
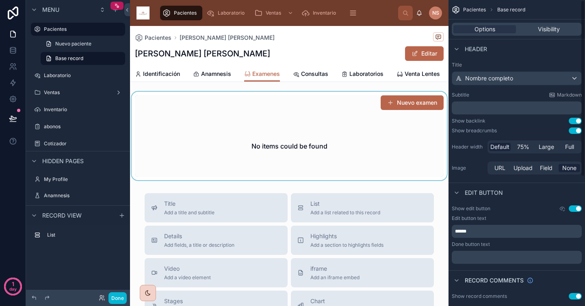
click at [328, 157] on div at bounding box center [289, 136] width 319 height 89
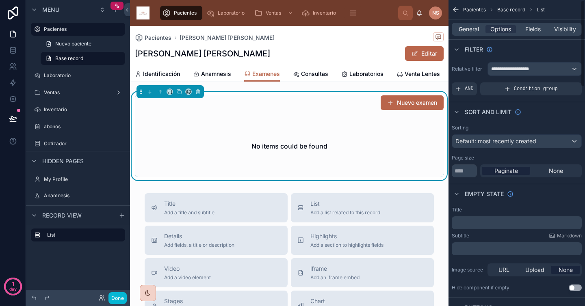
click at [474, 223] on p "﻿" at bounding box center [517, 223] width 125 height 7
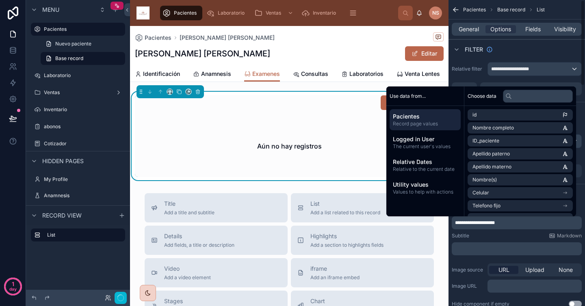
click at [481, 234] on div "Subtitle Markdown" at bounding box center [517, 236] width 130 height 7
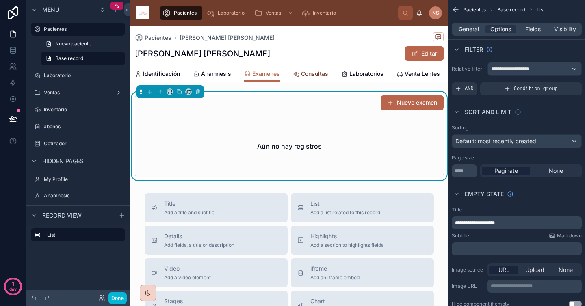
click at [315, 75] on span "Consultas" at bounding box center [314, 74] width 27 height 8
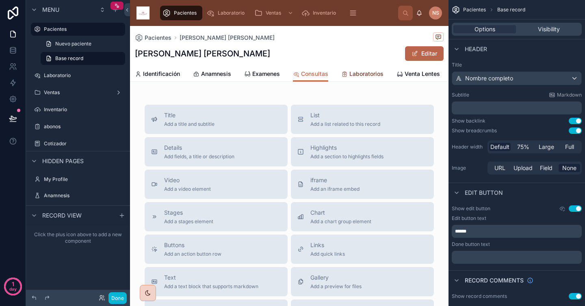
click at [353, 73] on span "Laboratorios" at bounding box center [366, 74] width 34 height 8
click at [408, 76] on span "Venta Lentes" at bounding box center [422, 74] width 35 height 8
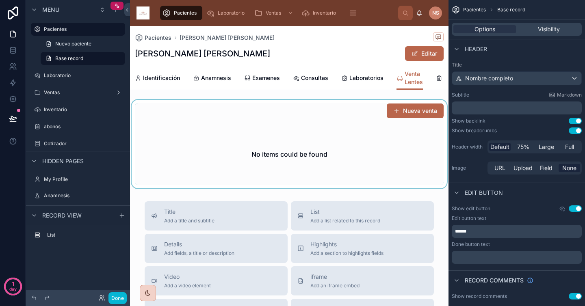
click at [366, 151] on div at bounding box center [289, 144] width 319 height 89
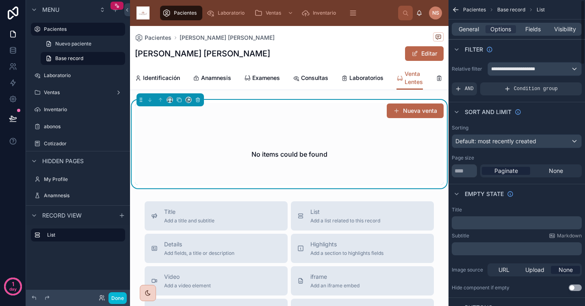
click at [487, 225] on p "﻿" at bounding box center [517, 223] width 125 height 7
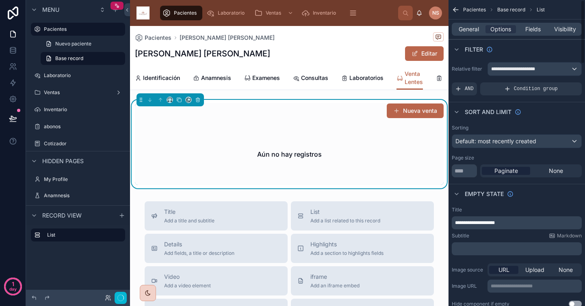
click at [488, 234] on div "Subtitle Markdown" at bounding box center [517, 236] width 130 height 7
click at [304, 52] on div "[PERSON_NAME] [PERSON_NAME]" at bounding box center [289, 53] width 309 height 15
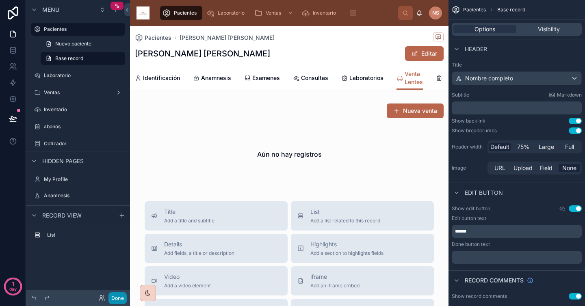
click at [120, 299] on button "Done" at bounding box center [117, 299] width 18 height 12
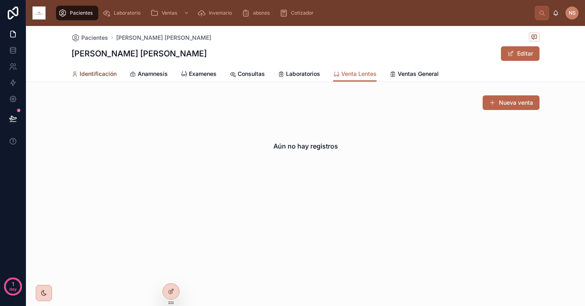
click at [104, 72] on span "Identificación" at bounding box center [98, 74] width 37 height 8
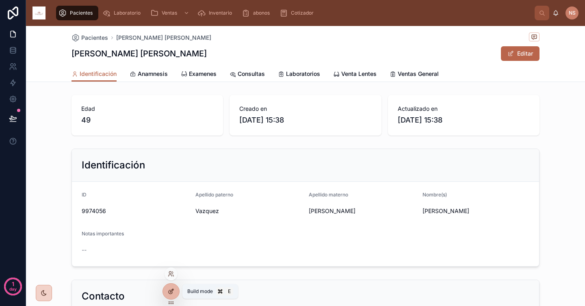
click at [170, 290] on icon at bounding box center [171, 291] width 7 height 7
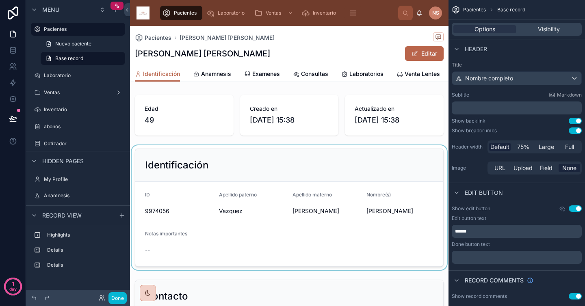
click at [251, 245] on div at bounding box center [289, 207] width 319 height 125
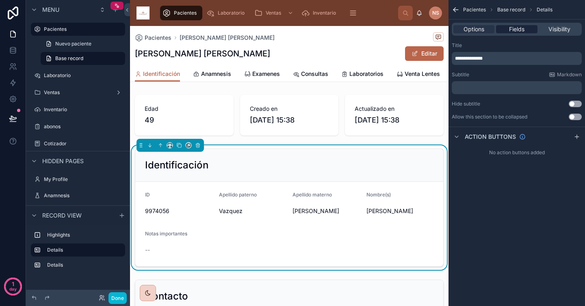
click at [522, 25] on div "Options Fields Visibility" at bounding box center [517, 29] width 130 height 13
click at [522, 29] on span "Fields" at bounding box center [516, 29] width 15 height 8
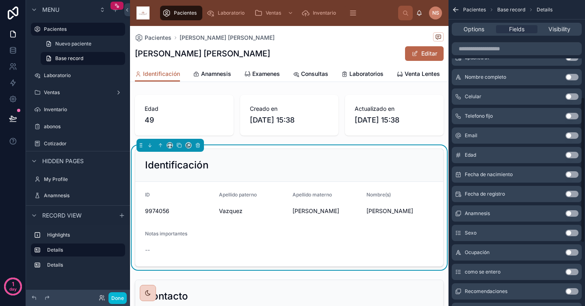
scroll to position [204, 0]
click at [572, 176] on button "Use setting" at bounding box center [572, 173] width 13 height 7
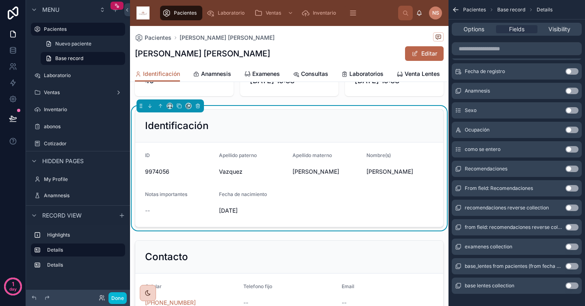
scroll to position [30, 0]
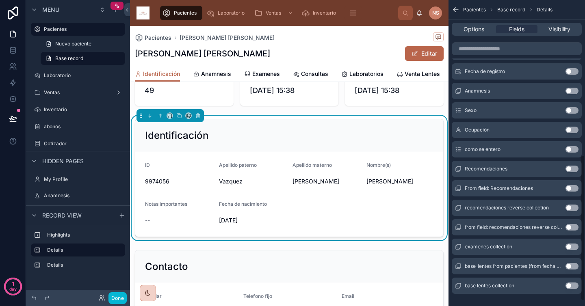
click at [573, 130] on button "Use setting" at bounding box center [572, 130] width 13 height 7
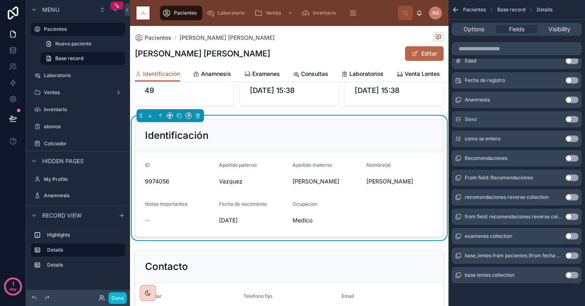
click at [574, 117] on button "Use setting" at bounding box center [572, 119] width 13 height 7
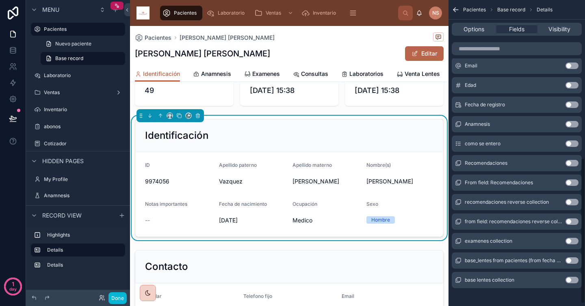
scroll to position [335, 0]
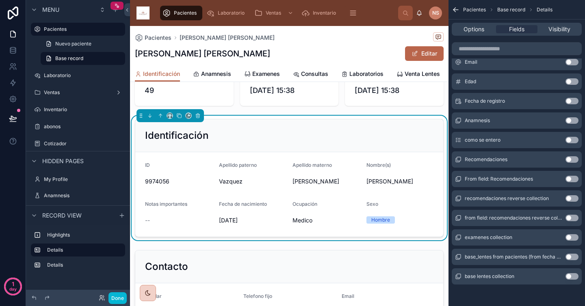
click at [573, 141] on button "Use setting" at bounding box center [572, 140] width 13 height 7
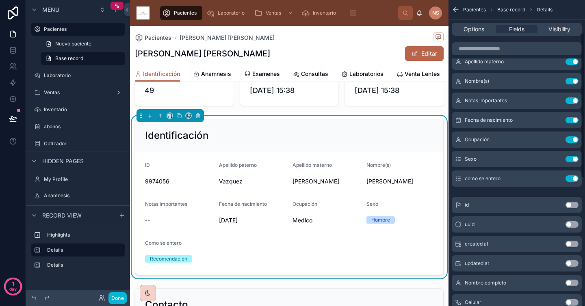
scroll to position [67, 0]
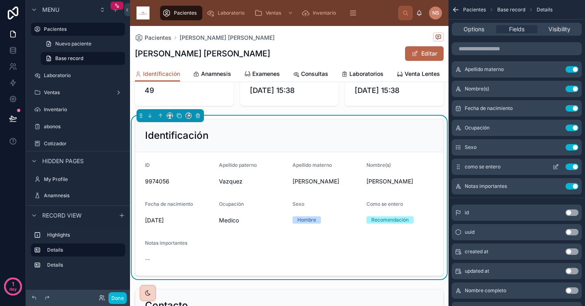
click at [557, 168] on icon "scrollable content" at bounding box center [556, 167] width 7 height 7
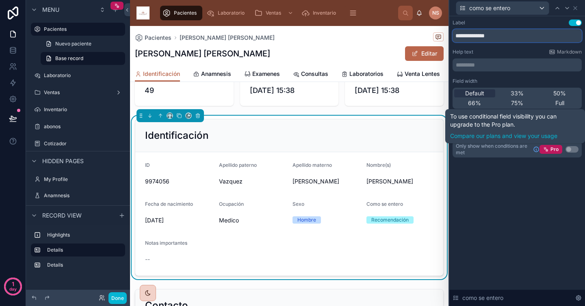
click at [511, 38] on input "**********" at bounding box center [517, 35] width 129 height 13
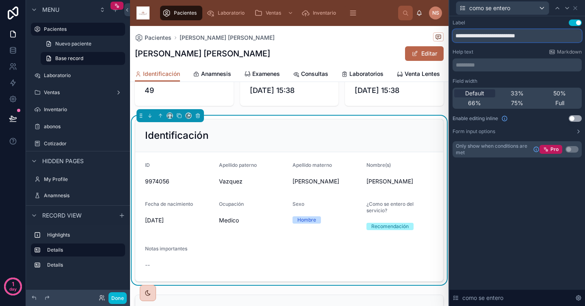
type input "**********"
click at [488, 50] on div "Help text Markdown" at bounding box center [517, 52] width 129 height 7
click at [501, 56] on div "Help text Markdown ********* ﻿" at bounding box center [517, 60] width 129 height 23
click at [507, 75] on div "**********" at bounding box center [517, 89] width 129 height 138
click at [518, 44] on div "**********" at bounding box center [517, 89] width 129 height 138
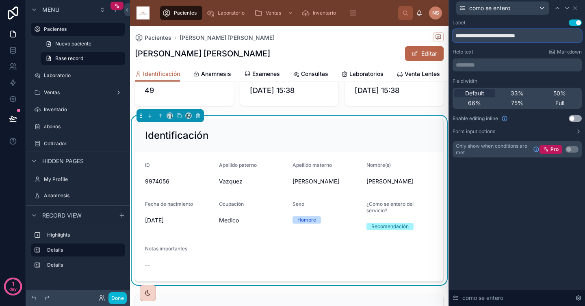
click at [546, 35] on input "**********" at bounding box center [517, 35] width 129 height 13
click at [529, 50] on div "Help text Markdown" at bounding box center [517, 52] width 129 height 7
click at [529, 51] on div "Help text Markdown" at bounding box center [517, 52] width 129 height 7
click at [516, 61] on p "********* ﻿" at bounding box center [518, 65] width 124 height 8
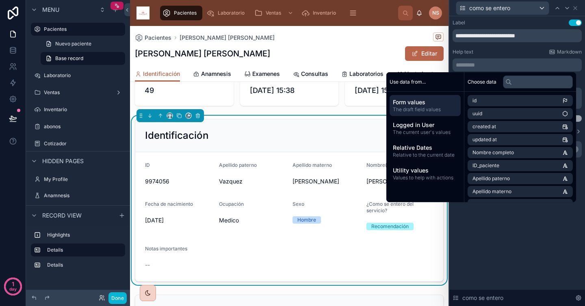
click at [510, 52] on div "Help text Markdown" at bounding box center [517, 52] width 129 height 7
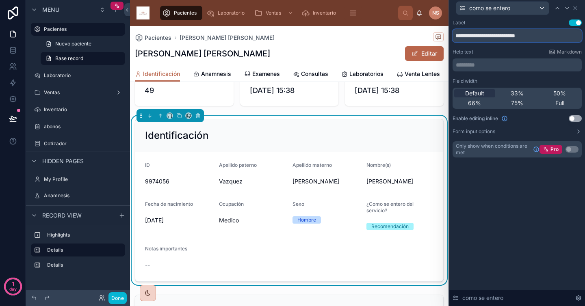
click at [475, 37] on input "**********" at bounding box center [517, 35] width 129 height 13
click at [477, 36] on input "**********" at bounding box center [517, 35] width 129 height 13
click at [500, 51] on div "Help text Markdown" at bounding box center [517, 52] width 129 height 7
click at [558, 10] on icon at bounding box center [557, 8] width 7 height 7
click at [482, 34] on input "****" at bounding box center [517, 35] width 129 height 13
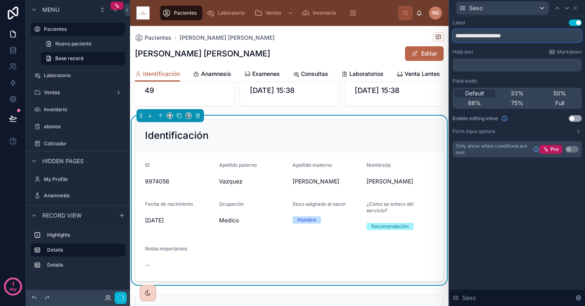
type input "**********"
click at [488, 52] on div "Help text Markdown" at bounding box center [517, 52] width 129 height 7
click at [118, 298] on button "Done" at bounding box center [117, 299] width 18 height 12
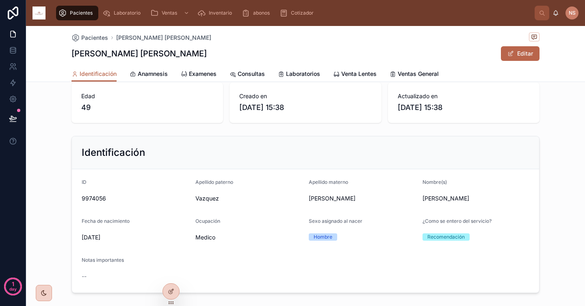
scroll to position [0, 0]
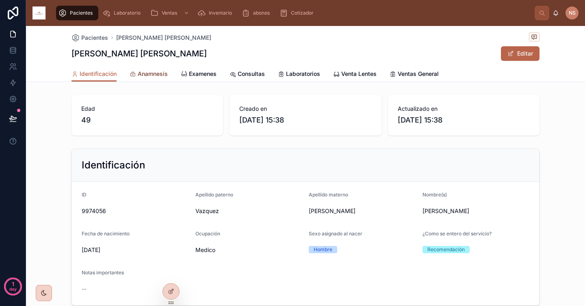
click at [148, 74] on span "Anamnesis" at bounding box center [153, 74] width 30 height 8
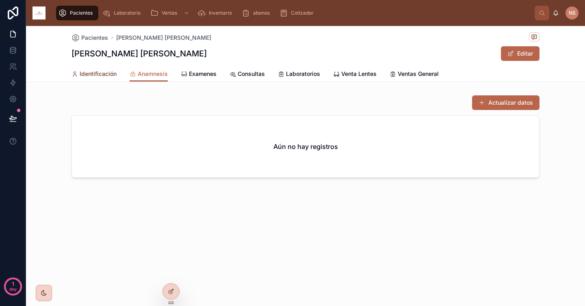
click at [98, 78] on span "Identificación" at bounding box center [98, 74] width 37 height 8
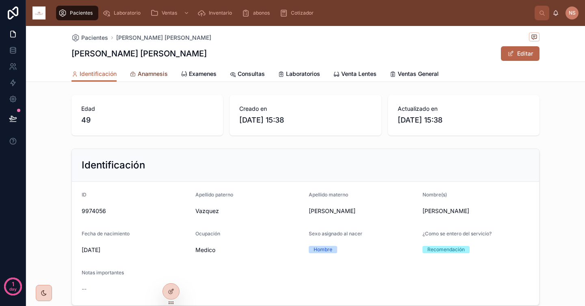
click at [150, 69] on link "Anamnesis" at bounding box center [149, 75] width 38 height 16
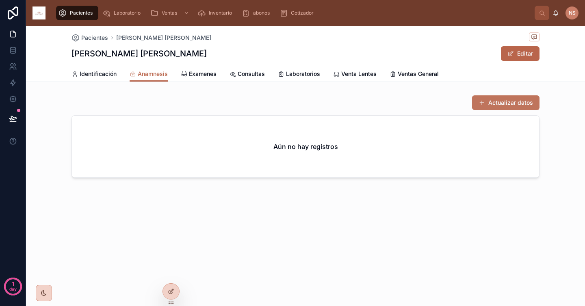
click at [494, 109] on button "Actualizar datos" at bounding box center [505, 102] width 67 height 15
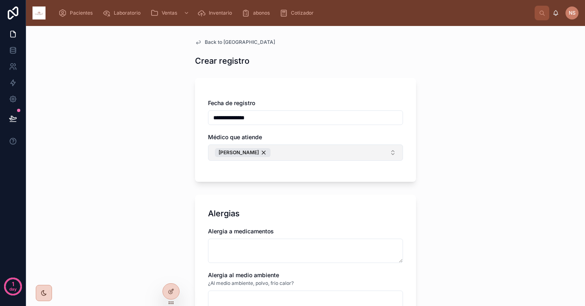
scroll to position [14, 0]
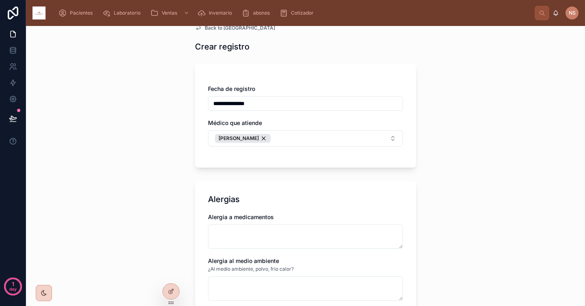
click at [259, 156] on div "**********" at bounding box center [305, 116] width 221 height 104
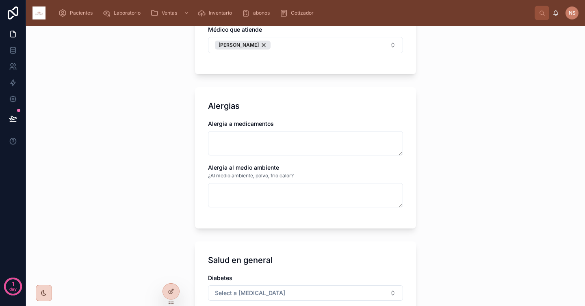
scroll to position [111, 0]
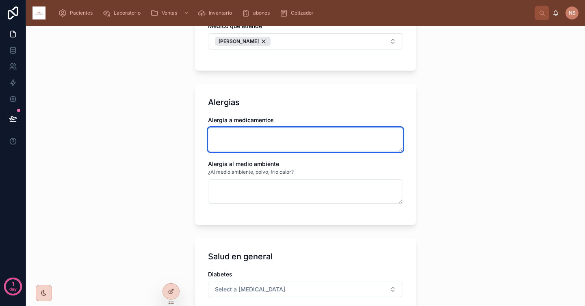
click at [289, 137] on textarea at bounding box center [305, 140] width 195 height 24
type textarea "*"
type input "**********"
type textarea "**"
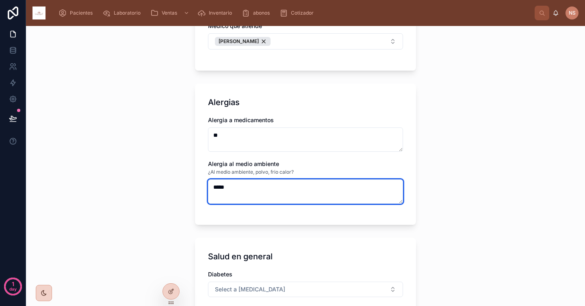
type textarea "*****"
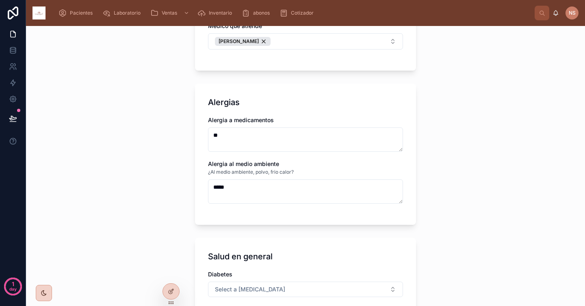
click at [304, 223] on div "Alergias Alergia a medicamentos ** Alergia al medio ambiente ¿Al medio ambiente…" at bounding box center [305, 154] width 221 height 141
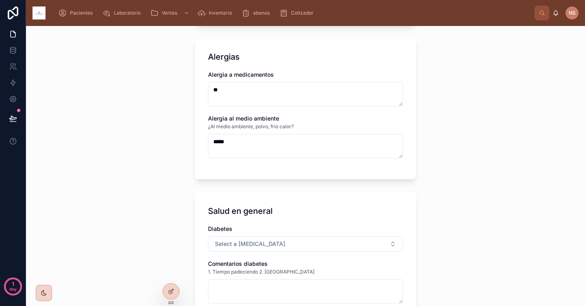
scroll to position [212, 0]
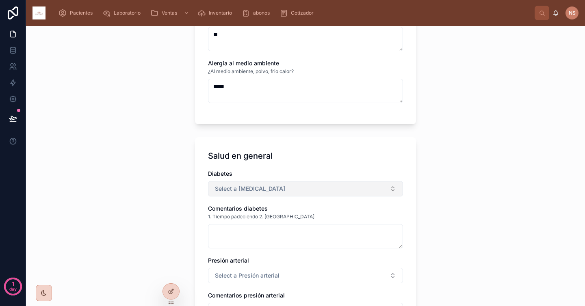
click at [269, 196] on button "Select a [MEDICAL_DATA]" at bounding box center [305, 188] width 195 height 15
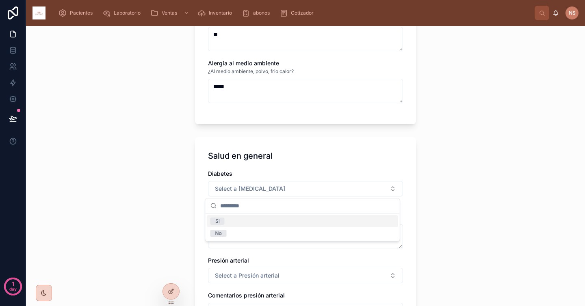
click at [271, 161] on div "Salud en general" at bounding box center [305, 155] width 195 height 11
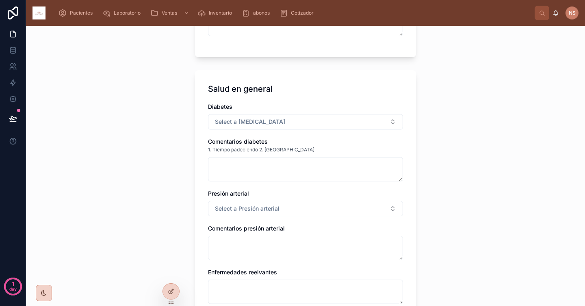
scroll to position [280, 0]
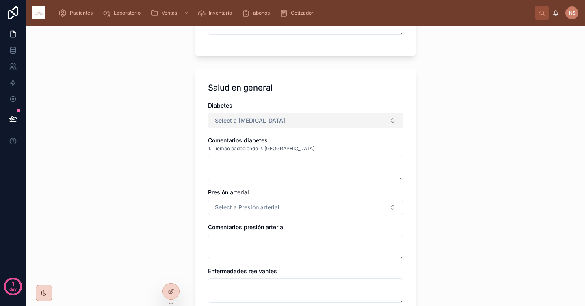
click at [255, 119] on span "Select a [MEDICAL_DATA]" at bounding box center [250, 121] width 70 height 8
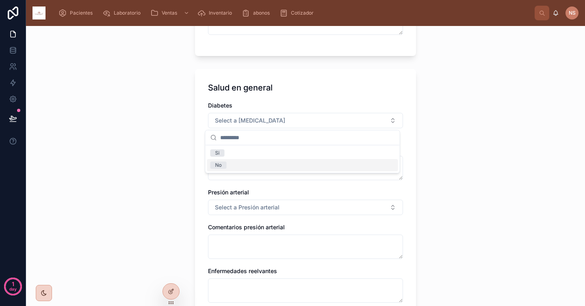
click at [239, 167] on div "No" at bounding box center [302, 165] width 191 height 12
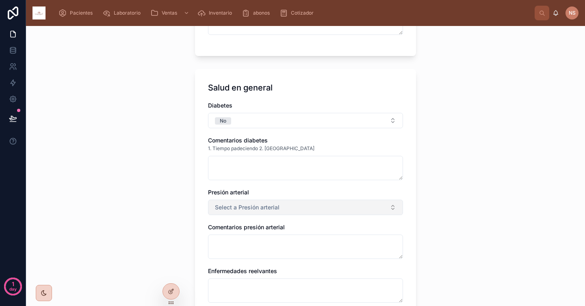
click at [238, 203] on button "Select a Presión arterial" at bounding box center [305, 207] width 195 height 15
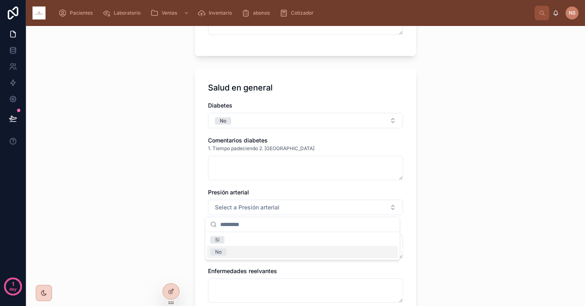
click at [233, 255] on div "No" at bounding box center [302, 252] width 191 height 12
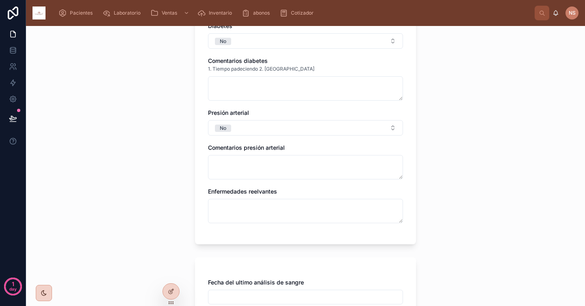
scroll to position [364, 0]
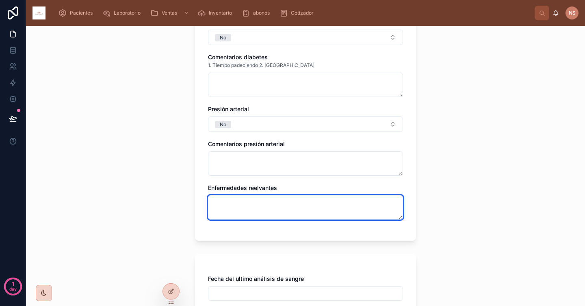
click at [242, 212] on textarea at bounding box center [305, 207] width 195 height 24
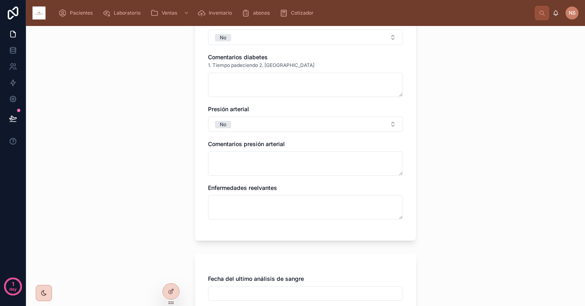
click at [242, 232] on div "Salud en general [MEDICAL_DATA] No Comentarios [MEDICAL_DATA] 1. Tiempo padecie…" at bounding box center [305, 113] width 221 height 255
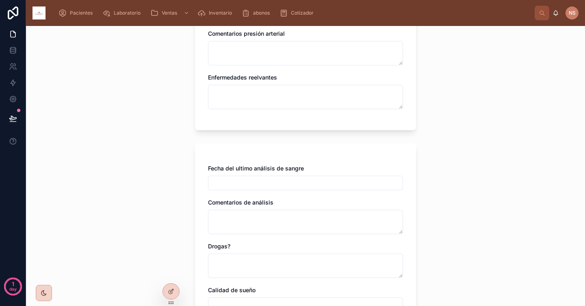
scroll to position [490, 0]
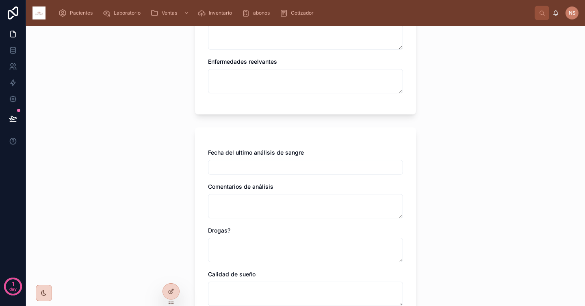
click at [257, 173] on div at bounding box center [305, 167] width 195 height 15
click at [257, 164] on input "text" at bounding box center [305, 167] width 194 height 11
click at [261, 137] on div "Fecha del ultimo análisis de sangre Comentarios de análisis Drogas? Calidad de …" at bounding box center [305, 250] width 221 height 244
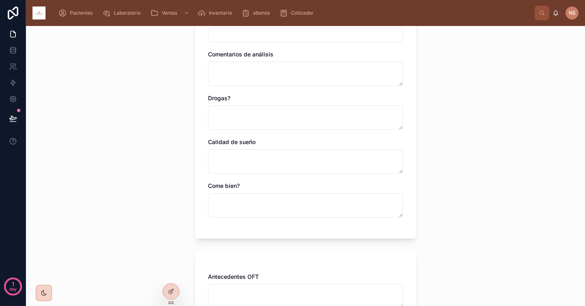
scroll to position [626, 0]
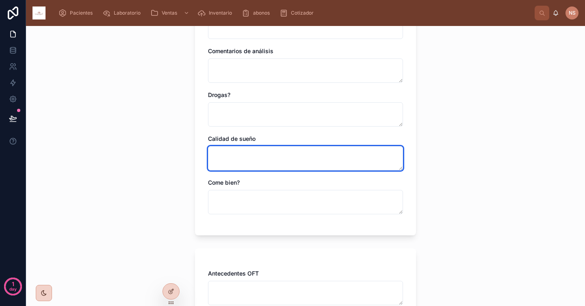
click at [260, 154] on textarea at bounding box center [305, 158] width 195 height 24
type textarea "****"
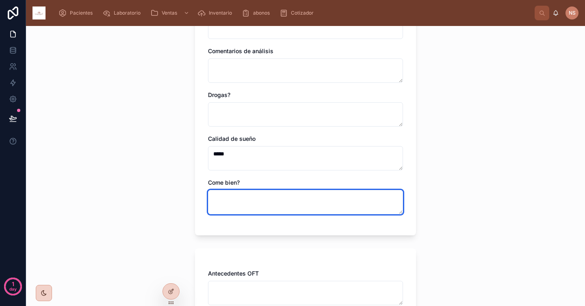
click at [247, 198] on textarea at bounding box center [305, 202] width 195 height 24
type textarea "**"
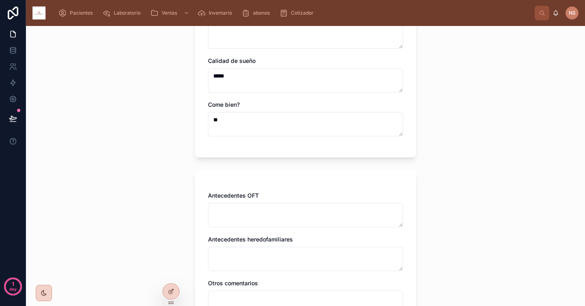
scroll to position [742, 0]
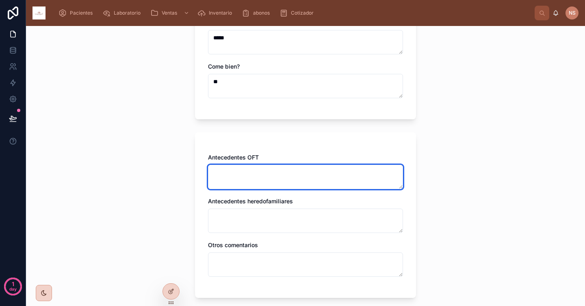
click at [259, 178] on textarea at bounding box center [305, 177] width 195 height 24
type textarea "*******"
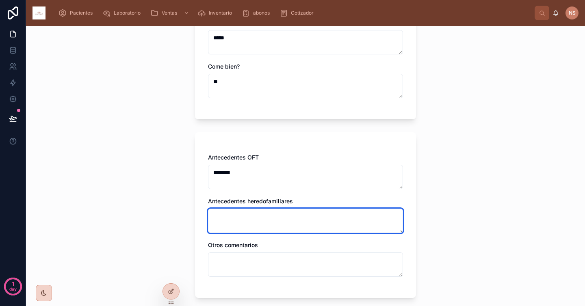
click at [264, 217] on textarea at bounding box center [305, 221] width 195 height 24
type textarea "*******"
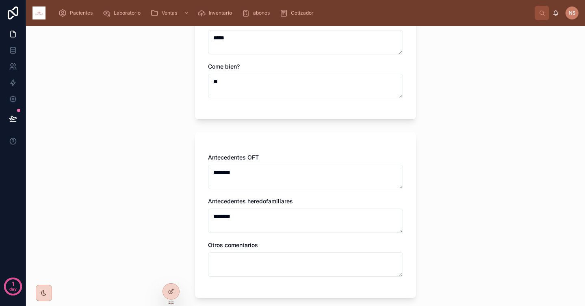
click at [274, 238] on div "Antecedentes OFT ******* Antecedentes heredofamiliares ******* Otros comentarios" at bounding box center [305, 220] width 195 height 132
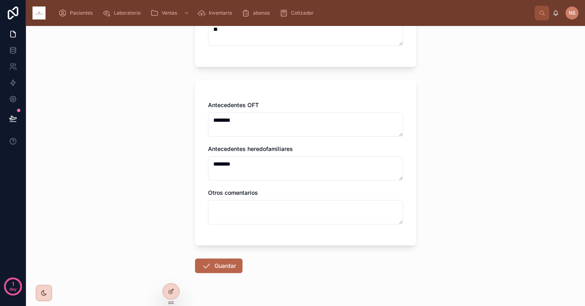
scroll to position [813, 0]
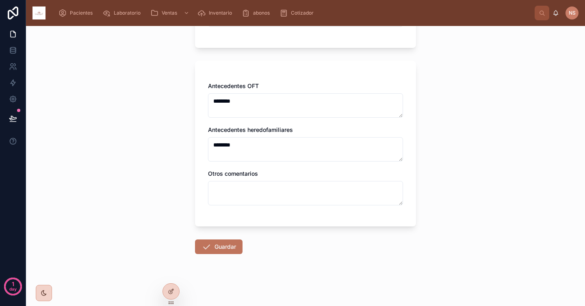
click at [230, 248] on button "Guardar" at bounding box center [219, 247] width 48 height 15
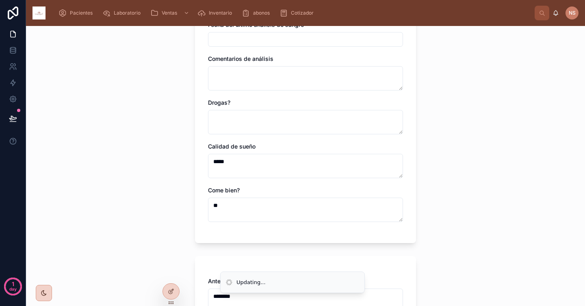
scroll to position [393, 0]
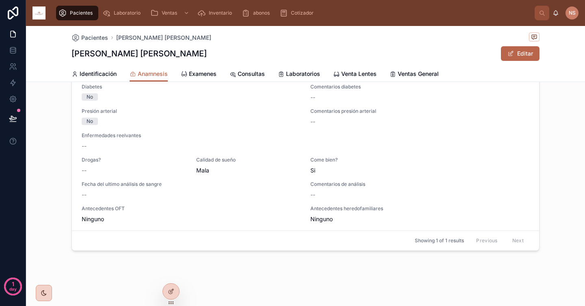
click at [554, 197] on div "Actualizar datos [DATE] 1 Médico que atiende [PERSON_NAME] Alergia a medicament…" at bounding box center [305, 126] width 559 height 257
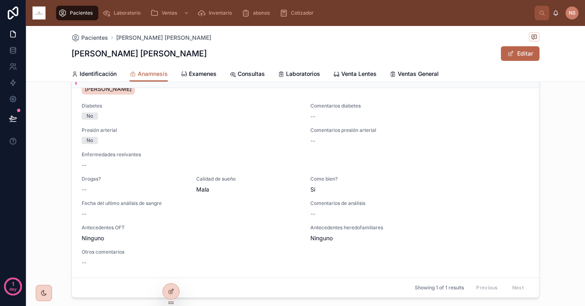
scroll to position [50, 0]
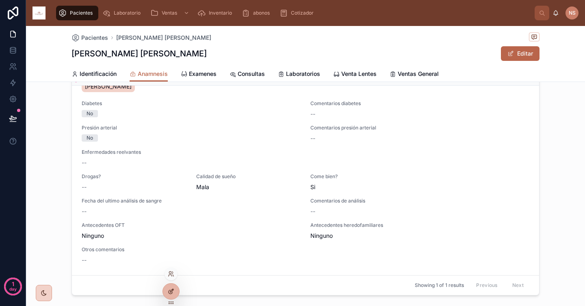
click at [171, 287] on div at bounding box center [171, 291] width 16 height 15
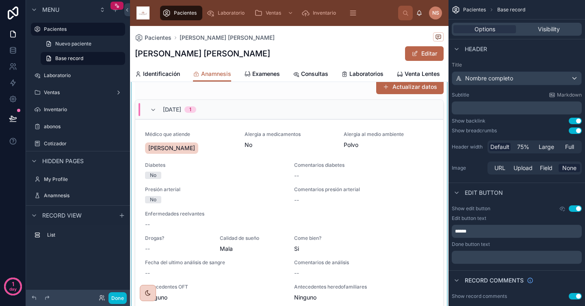
scroll to position [0, 0]
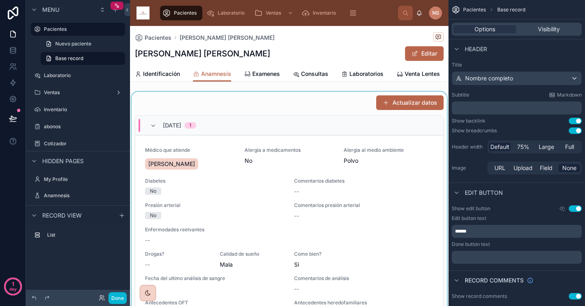
click at [342, 110] on div at bounding box center [289, 220] width 319 height 257
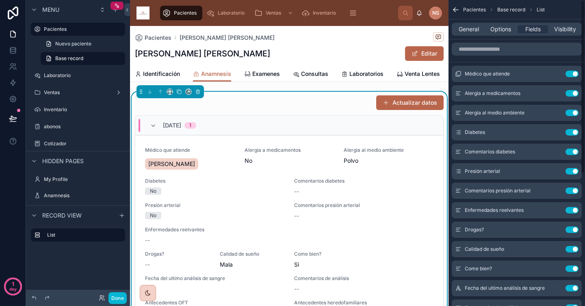
click at [327, 111] on div "Actualizar datos" at bounding box center [289, 102] width 309 height 15
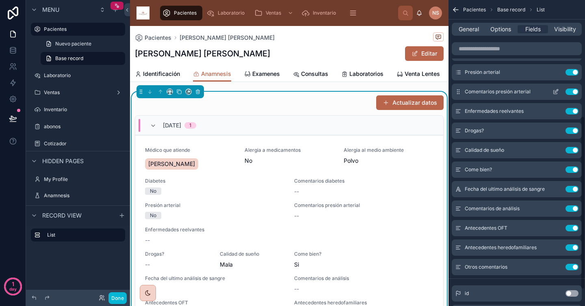
scroll to position [234, 0]
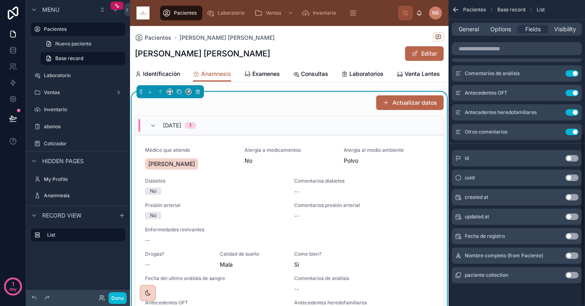
click at [306, 109] on div "Actualizar datos" at bounding box center [289, 102] width 309 height 15
click at [506, 29] on span "Options" at bounding box center [500, 29] width 21 height 8
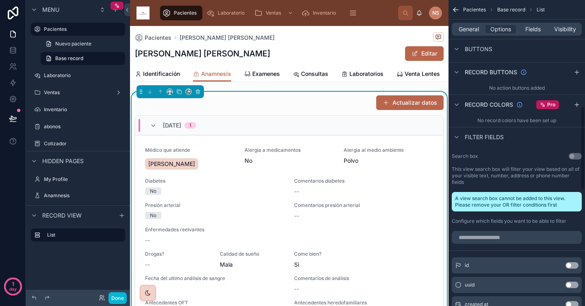
scroll to position [390, 0]
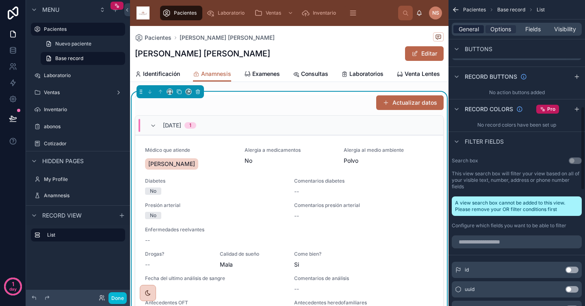
click at [470, 27] on span "General" at bounding box center [469, 29] width 20 height 8
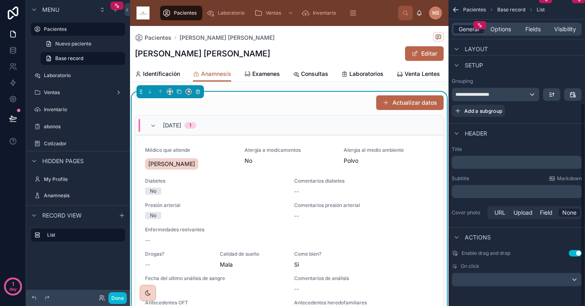
scroll to position [156, 0]
click at [500, 29] on span "Options" at bounding box center [500, 29] width 21 height 8
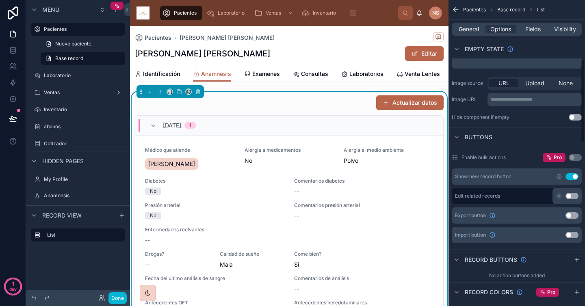
scroll to position [197, 0]
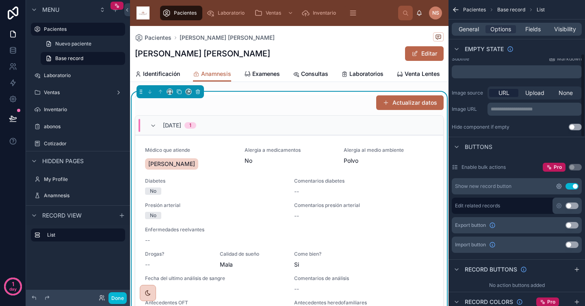
click at [559, 186] on icon "scrollable content" at bounding box center [559, 187] width 2 height 2
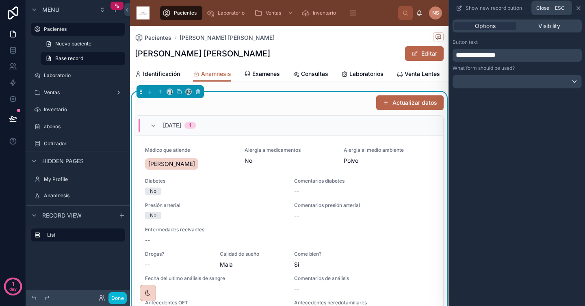
click at [580, 7] on icon at bounding box center [578, 8] width 3 height 3
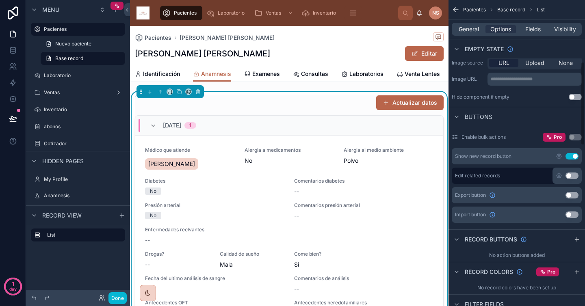
scroll to position [227, 0]
click at [572, 177] on button "Use setting" at bounding box center [572, 175] width 13 height 7
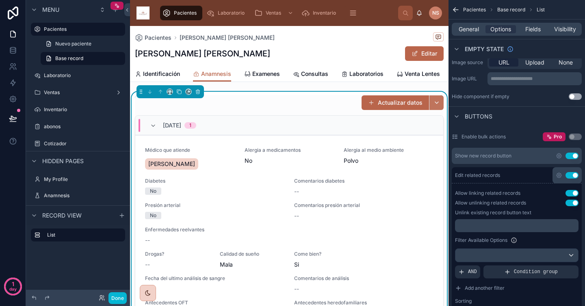
click at [431, 108] on button "button" at bounding box center [436, 102] width 15 height 15
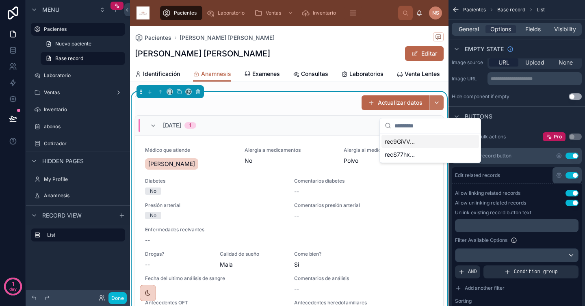
click at [431, 108] on button "button" at bounding box center [436, 102] width 15 height 15
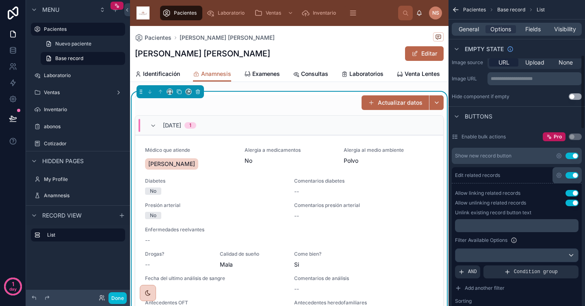
click at [573, 175] on button "Use setting" at bounding box center [572, 175] width 13 height 7
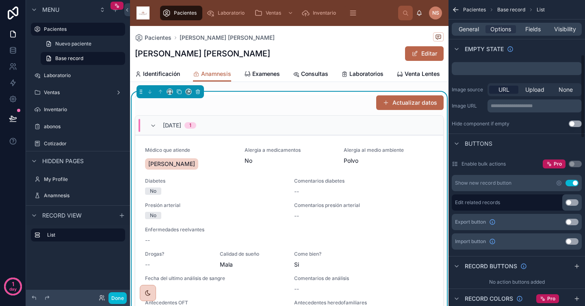
scroll to position [199, 0]
click at [573, 125] on button "Use setting" at bounding box center [575, 125] width 13 height 7
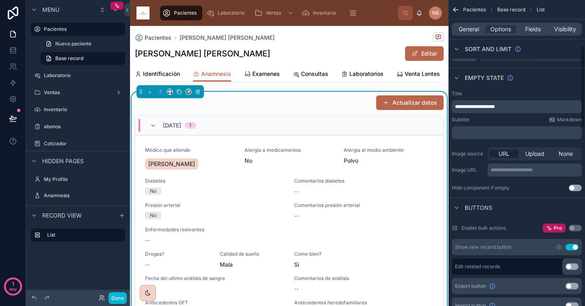
scroll to position [132, 0]
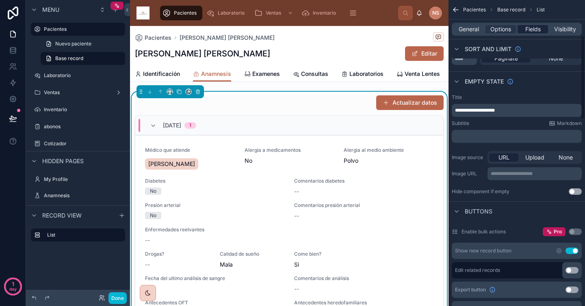
click at [532, 29] on span "Fields" at bounding box center [532, 29] width 15 height 8
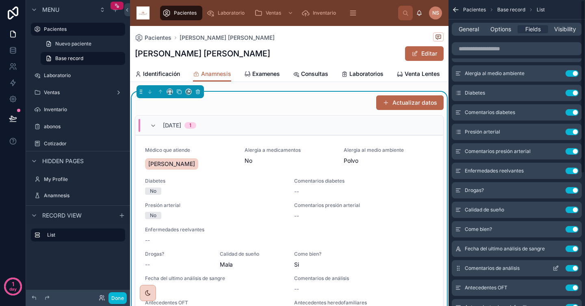
scroll to position [0, 0]
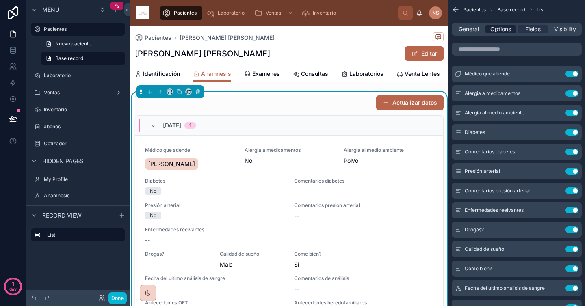
click at [505, 26] on span "Options" at bounding box center [500, 29] width 21 height 8
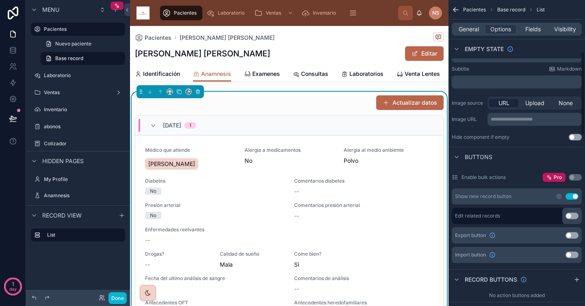
scroll to position [208, 0]
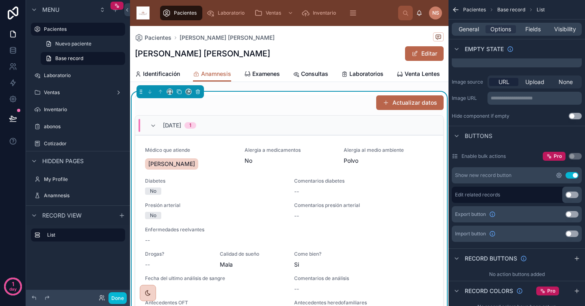
click at [559, 176] on icon "scrollable content" at bounding box center [559, 175] width 7 height 7
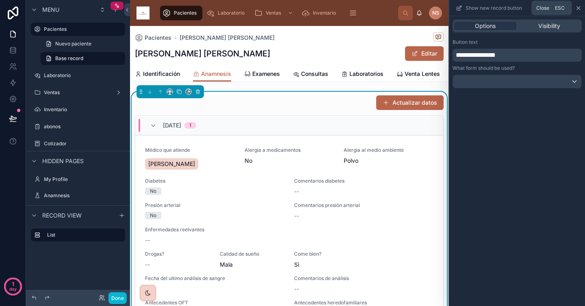
click at [580, 8] on icon at bounding box center [578, 8] width 7 height 7
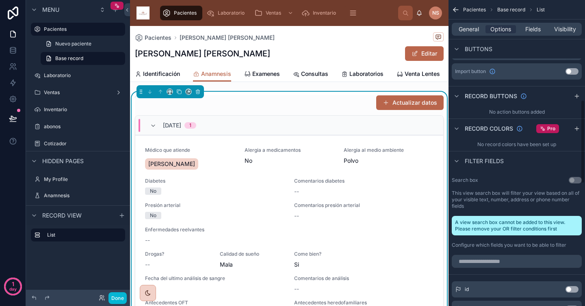
scroll to position [375, 0]
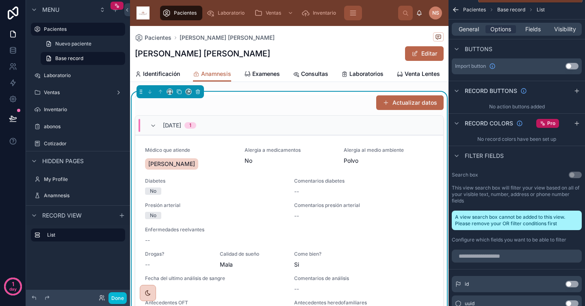
click at [344, 15] on button "scrollable content" at bounding box center [353, 13] width 18 height 15
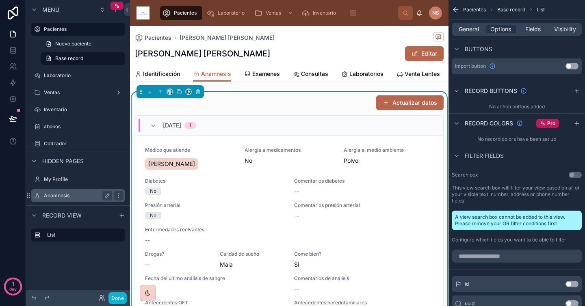
click at [63, 197] on label "Anamnesis" at bounding box center [76, 196] width 65 height 7
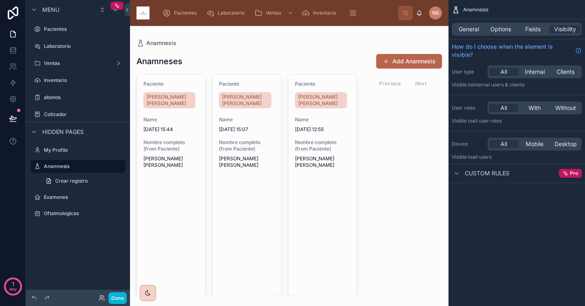
click at [360, 87] on div at bounding box center [289, 166] width 319 height 280
click at [349, 59] on div "Anamneses Add Anamnesis" at bounding box center [290, 61] width 306 height 15
click at [501, 31] on span "Options" at bounding box center [500, 29] width 21 height 8
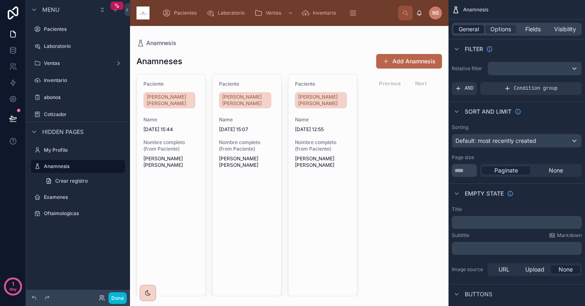
click at [472, 28] on span "General" at bounding box center [469, 29] width 20 height 8
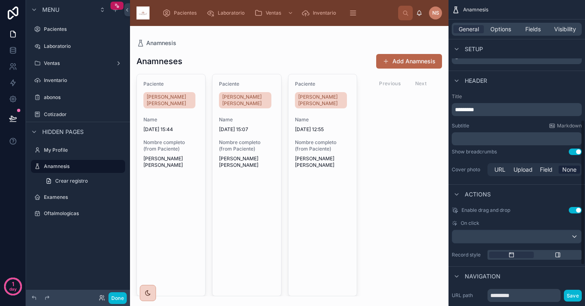
scroll to position [256, 0]
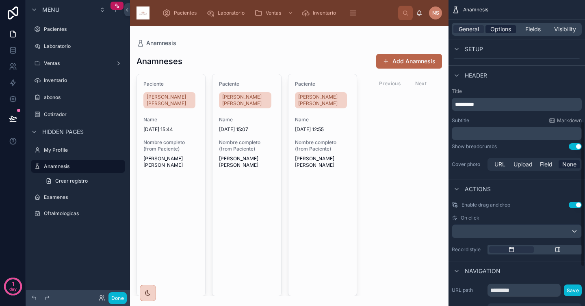
click at [505, 31] on span "Options" at bounding box center [500, 29] width 21 height 8
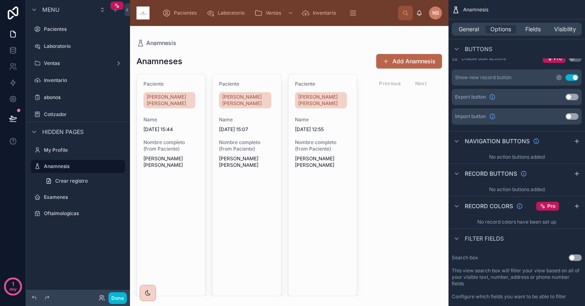
click at [560, 79] on icon "scrollable content" at bounding box center [559, 77] width 5 height 5
